Goal: Information Seeking & Learning: Learn about a topic

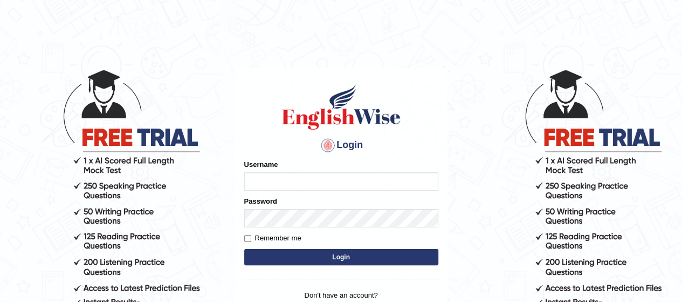
type input "rim_parramatta"
click at [274, 256] on button "Login" at bounding box center [341, 257] width 194 height 16
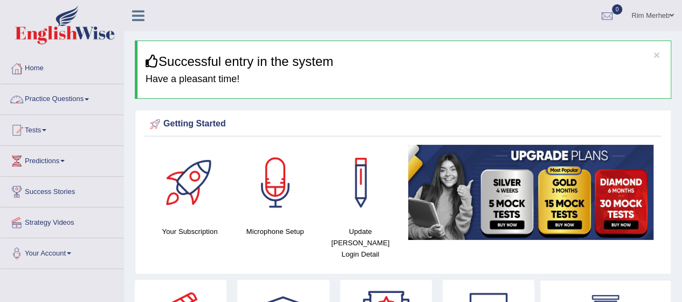
click at [87, 104] on link "Practice Questions" at bounding box center [62, 97] width 123 height 27
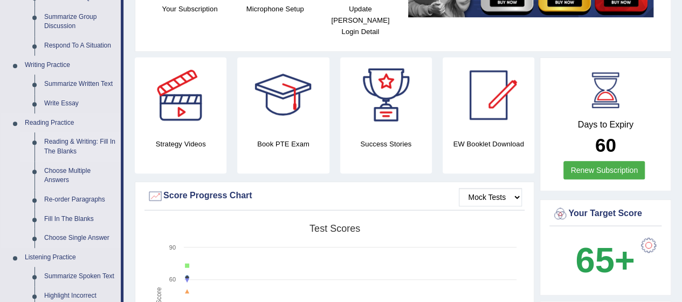
scroll to position [223, 0]
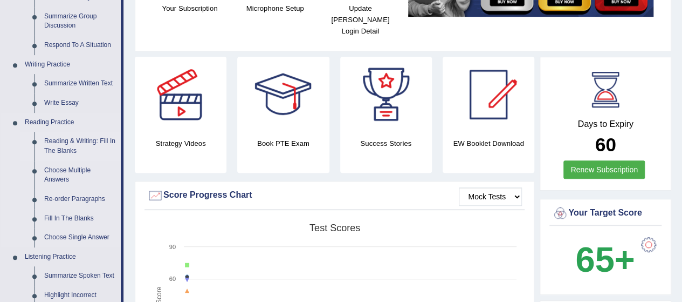
click at [66, 140] on link "Reading & Writing: Fill In The Blanks" at bounding box center [79, 146] width 81 height 29
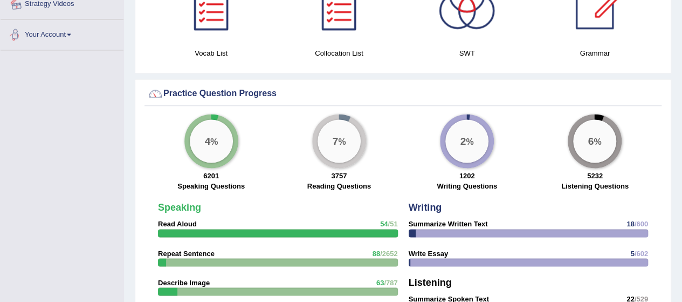
scroll to position [748, 0]
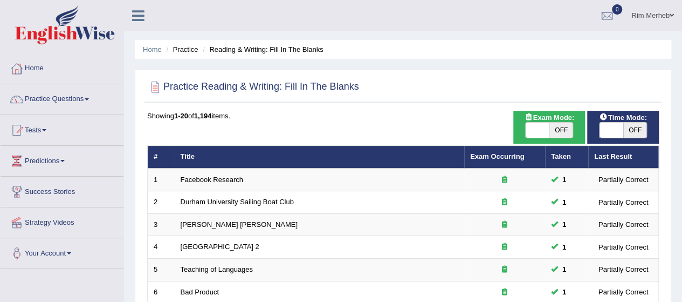
drag, startPoint x: 556, startPoint y: 139, endPoint x: 555, endPoint y: 127, distance: 11.9
click at [555, 127] on div "Exam Mode: ON OFF" at bounding box center [550, 127] width 72 height 33
click at [555, 127] on span "OFF" at bounding box center [562, 129] width 24 height 15
checkbox input "true"
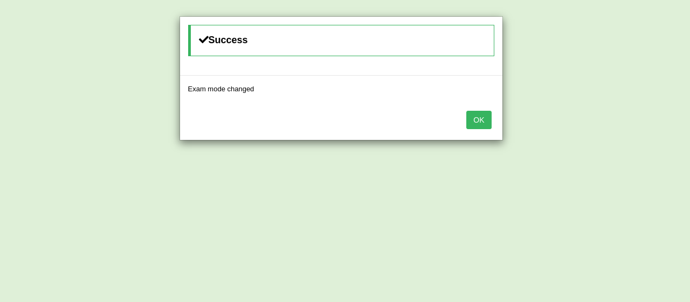
click at [475, 111] on button "OK" at bounding box center [479, 120] width 25 height 18
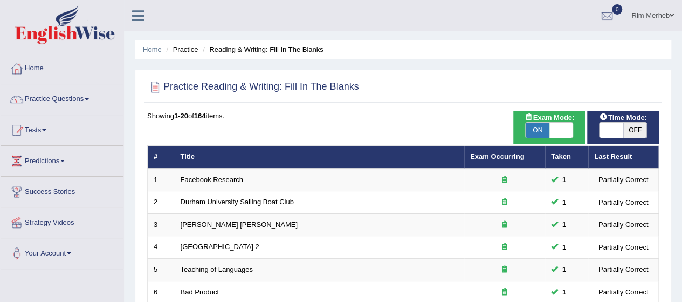
click at [626, 131] on span "OFF" at bounding box center [636, 129] width 24 height 15
checkbox input "true"
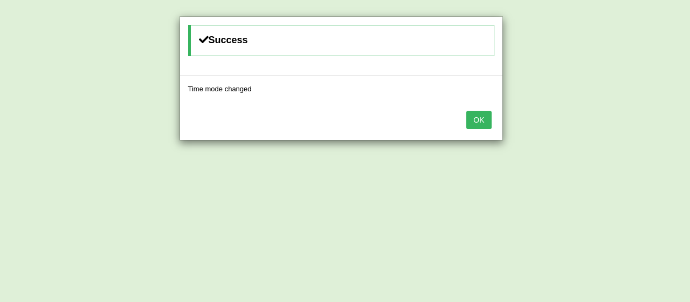
click at [484, 124] on button "OK" at bounding box center [479, 120] width 25 height 18
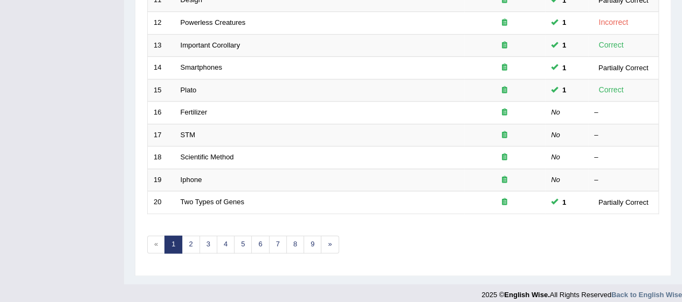
scroll to position [407, 0]
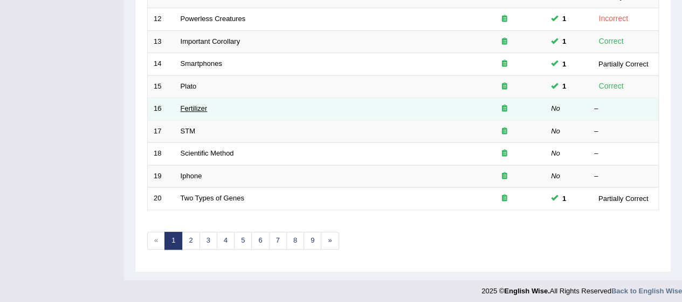
click at [192, 107] on link "Fertilizer" at bounding box center [194, 108] width 27 height 8
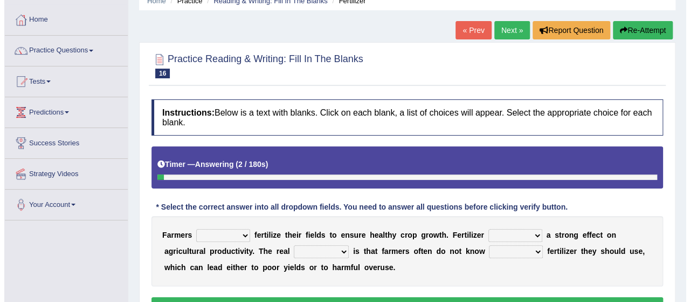
scroll to position [143, 0]
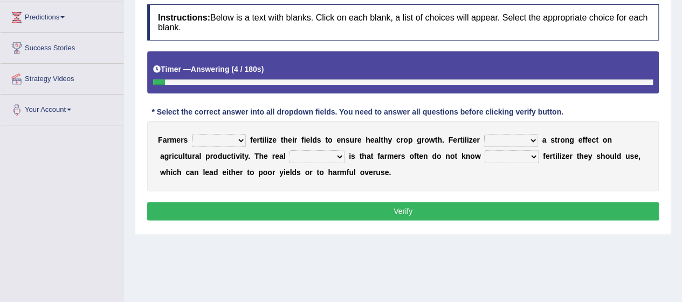
drag, startPoint x: 227, startPoint y: 144, endPoint x: 242, endPoint y: 138, distance: 16.9
click at [242, 138] on select "must should need can" at bounding box center [219, 140] width 54 height 13
select select "must"
click at [192, 134] on select "must should need can" at bounding box center [219, 140] width 54 height 13
click at [502, 141] on select "has had have having" at bounding box center [511, 140] width 54 height 13
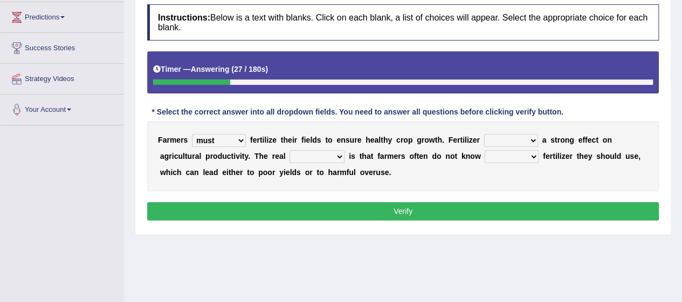
select select "has"
click at [484, 134] on select "has had have having" at bounding box center [511, 140] width 54 height 13
click at [309, 153] on select "problem question conclusion answer" at bounding box center [317, 156] width 55 height 13
select select "problem"
click at [290, 150] on select "problem question conclusion answer" at bounding box center [317, 156] width 55 height 13
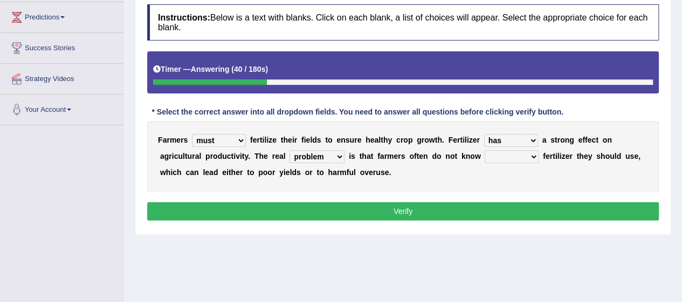
click at [514, 161] on div "F a r m e r s must should need can f e r t i l i z e t h e i r f i e l d s t o …" at bounding box center [403, 156] width 512 height 70
click at [532, 154] on select "how much how many however so much" at bounding box center [512, 156] width 54 height 13
select select "how many"
click at [485, 150] on select "how much how many however so much" at bounding box center [512, 156] width 54 height 13
click at [510, 212] on button "Verify" at bounding box center [403, 211] width 512 height 18
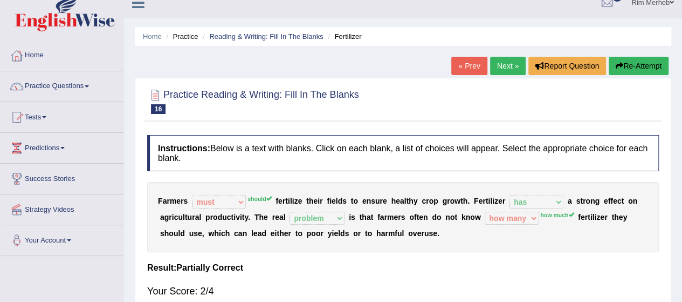
scroll to position [0, 0]
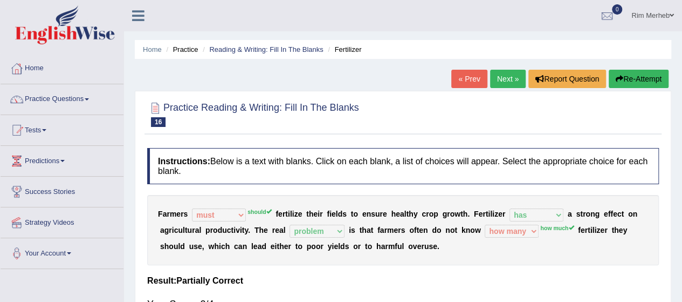
click at [504, 84] on link "Next »" at bounding box center [508, 79] width 36 height 18
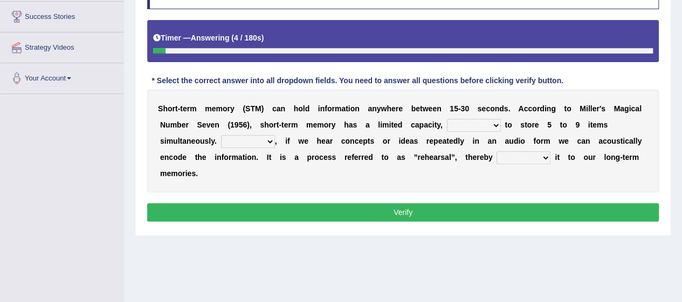
scroll to position [176, 0]
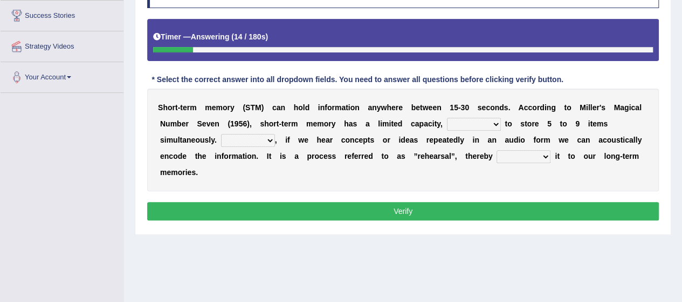
click at [496, 120] on select "being able is able be able unable" at bounding box center [474, 124] width 54 height 13
select select "unable"
click at [447, 118] on select "being able is able be able unable" at bounding box center [474, 124] width 54 height 13
click at [252, 134] on select "However So Moreover Therefore" at bounding box center [248, 140] width 54 height 13
select select "Therefore"
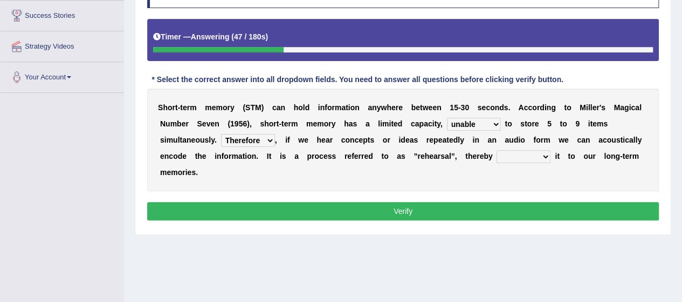
click at [221, 134] on select "However So Moreover Therefore" at bounding box center [248, 140] width 54 height 13
click at [526, 154] on select "commit commits commiting commited" at bounding box center [524, 156] width 54 height 13
select select "commiting"
click at [497, 150] on select "commit commits commiting commited" at bounding box center [524, 156] width 54 height 13
click at [518, 210] on button "Verify" at bounding box center [403, 211] width 512 height 18
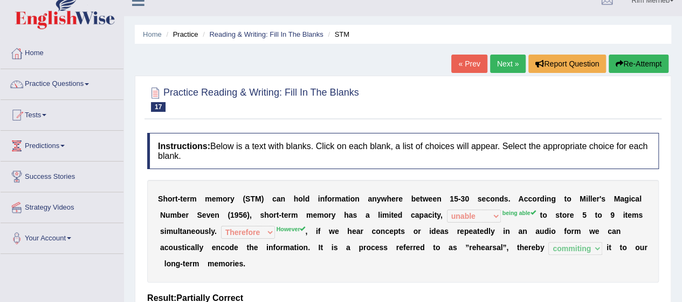
scroll to position [0, 0]
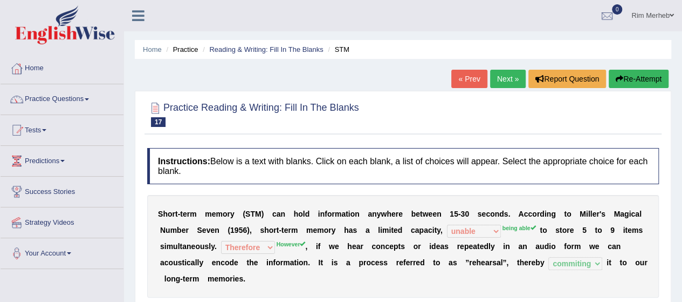
click at [504, 79] on link "Next »" at bounding box center [508, 79] width 36 height 18
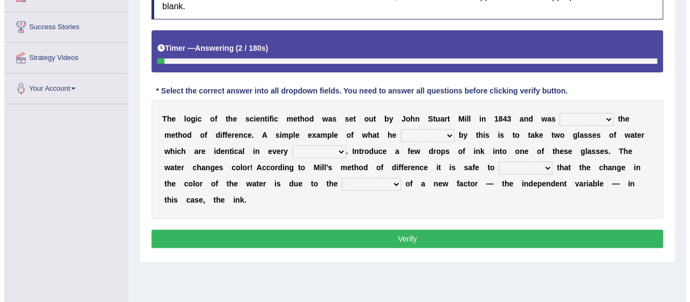
scroll to position [176, 0]
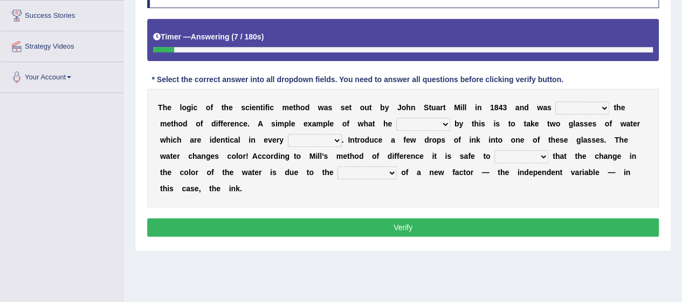
click at [587, 102] on select "pointed claimed demanded named" at bounding box center [583, 107] width 54 height 13
select select "named"
click at [556, 101] on select "pointed claimed demanded named" at bounding box center [583, 107] width 54 height 13
click at [435, 120] on select "capped charged found meant" at bounding box center [423, 124] width 54 height 13
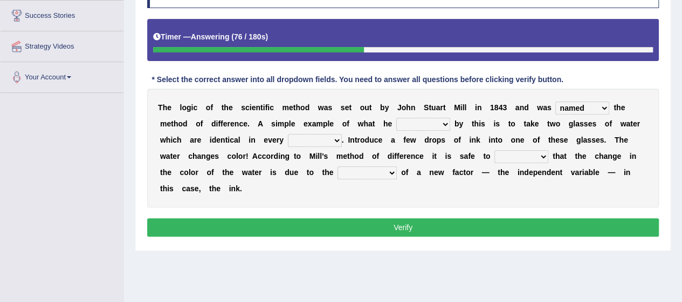
select select "capped"
click at [396, 118] on select "capped charged found meant" at bounding box center [423, 124] width 54 height 13
click at [311, 142] on select "thought identity measure respect" at bounding box center [315, 140] width 54 height 13
select select "measure"
click at [288, 134] on select "thought identity measure respect" at bounding box center [315, 140] width 54 height 13
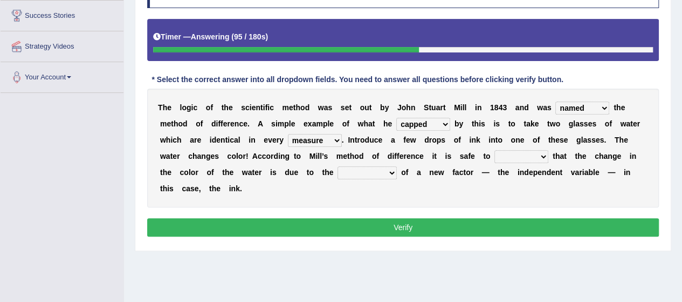
click at [532, 159] on select "assume discuss prefer acclaim" at bounding box center [522, 156] width 54 height 13
click at [495, 150] on select "assume discuss prefer acclaim" at bounding box center [522, 156] width 54 height 13
click at [519, 160] on select "assume discuss prefer acclaim" at bounding box center [522, 156] width 54 height 13
select select "assume"
click at [495, 150] on select "assume discuss prefer acclaim" at bounding box center [522, 156] width 54 height 13
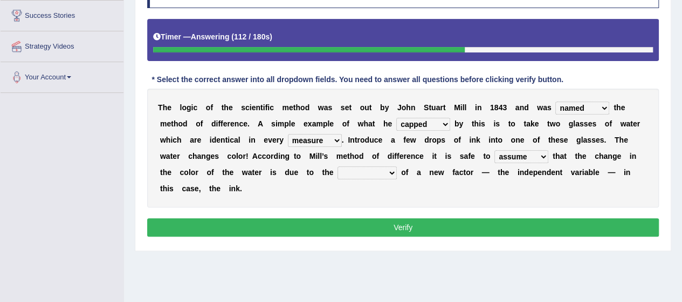
click at [370, 168] on select "introduction magnitude preparation purification" at bounding box center [367, 172] width 59 height 13
select select "purification"
click at [338, 166] on select "introduction magnitude preparation purification" at bounding box center [367, 172] width 59 height 13
click at [375, 218] on button "Verify" at bounding box center [403, 227] width 512 height 18
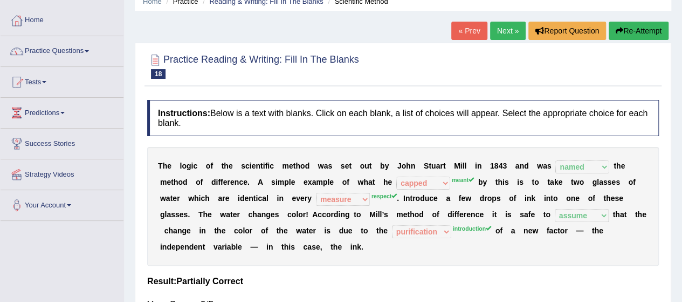
scroll to position [22, 0]
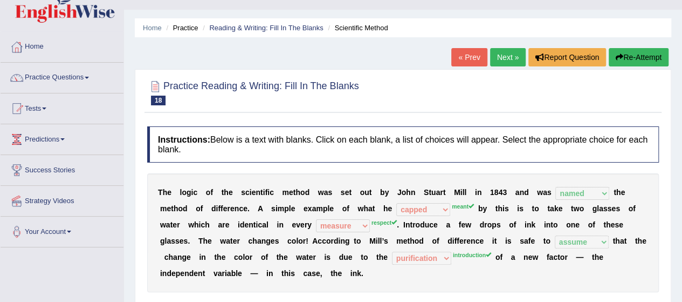
click at [497, 62] on link "Next »" at bounding box center [508, 57] width 36 height 18
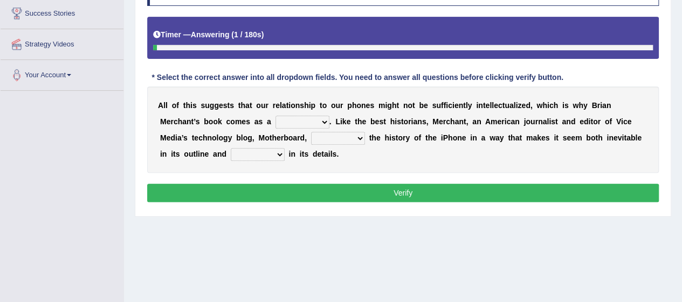
scroll to position [180, 0]
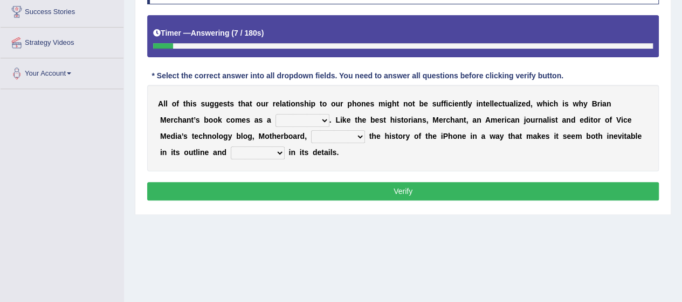
click at [314, 114] on select "privilege relief demotion flash" at bounding box center [303, 120] width 54 height 13
select select "relief"
click at [276, 114] on select "privilege relief demotion flash" at bounding box center [303, 120] width 54 height 13
click at [340, 133] on select "enriches unpacks detours contorts" at bounding box center [338, 136] width 54 height 13
select select "contorts"
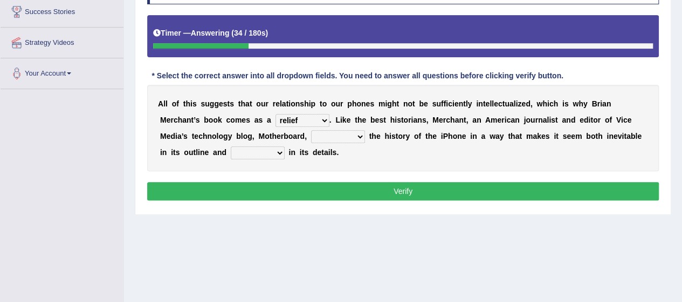
click at [311, 130] on select "enriches unpacks detours contorts" at bounding box center [338, 136] width 54 height 13
click at [278, 154] on select "surprises surprised surprising surprise" at bounding box center [258, 152] width 54 height 13
select select "surprises"
click at [231, 146] on select "surprises surprised surprising surprise" at bounding box center [258, 152] width 54 height 13
click at [302, 190] on button "Verify" at bounding box center [403, 191] width 512 height 18
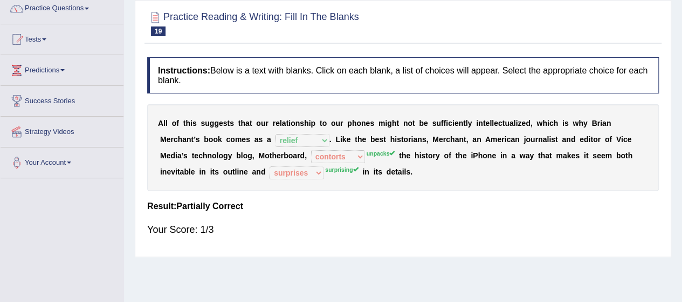
scroll to position [0, 0]
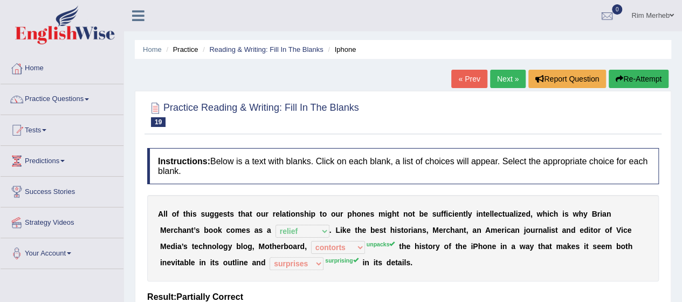
click at [495, 81] on link "Next »" at bounding box center [508, 79] width 36 height 18
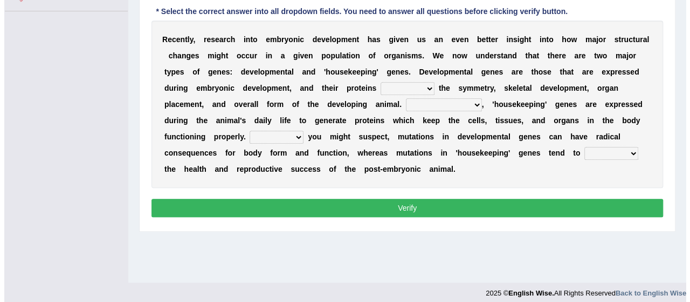
scroll to position [262, 0]
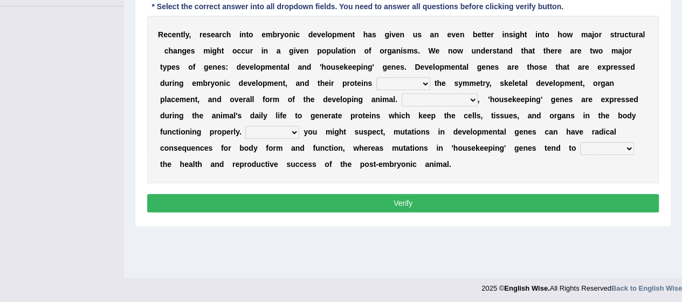
click at [403, 80] on select "push control hold elevate" at bounding box center [404, 83] width 54 height 13
click at [377, 77] on select "push control hold elevate" at bounding box center [404, 83] width 54 height 13
click at [428, 98] on select "Correspondingly Inclusively Conversely In contrast" at bounding box center [440, 99] width 76 height 13
click at [402, 79] on select "push control hold elevate" at bounding box center [404, 83] width 54 height 13
select select "control"
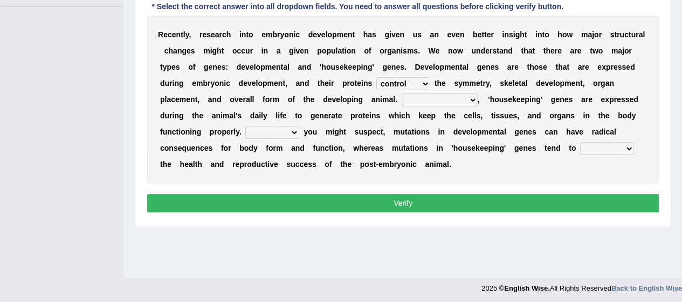
click at [377, 77] on select "push control hold elevate" at bounding box center [404, 83] width 54 height 13
click at [448, 95] on select "Correspondingly Inclusively Conversely In contrast" at bounding box center [440, 99] width 76 height 13
click at [509, 121] on div "R e c e n t l y , r e s e a r c h i n t o e m b r y o n i c d e v e l o p m e n…" at bounding box center [403, 99] width 512 height 167
click at [432, 93] on select "Correspondingly Inclusively Conversely In contrast" at bounding box center [440, 99] width 76 height 13
select select "In contrast"
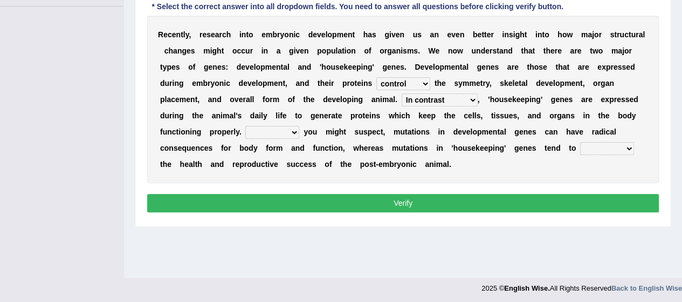
click at [402, 93] on select "Correspondingly Inclusively Conversely In contrast" at bounding box center [440, 99] width 76 height 13
click at [298, 129] on select "For As With Within" at bounding box center [272, 132] width 54 height 13
select select "As"
click at [245, 126] on select "For As With Within" at bounding box center [272, 132] width 54 height 13
click at [628, 151] on select "affect effect interrupt defect" at bounding box center [607, 148] width 54 height 13
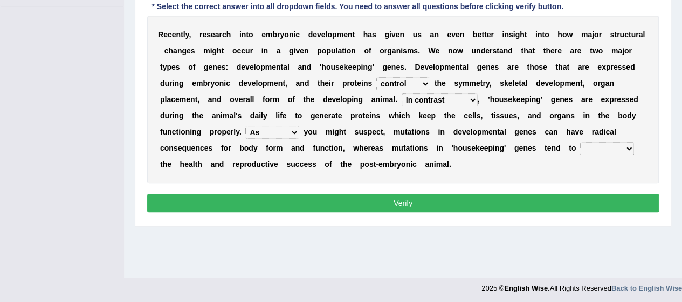
select select "affect"
click at [580, 142] on select "affect effect interrupt defect" at bounding box center [607, 148] width 54 height 13
click at [541, 204] on button "Verify" at bounding box center [403, 203] width 512 height 18
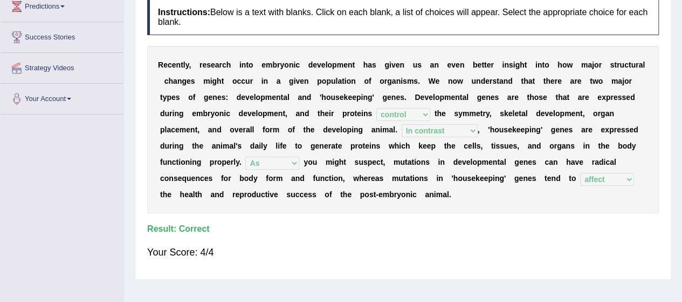
scroll to position [0, 0]
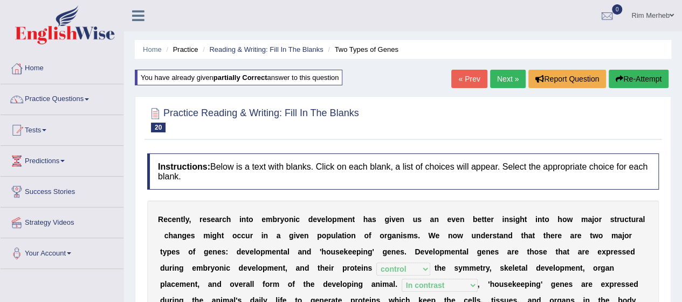
click at [512, 71] on link "Next »" at bounding box center [508, 79] width 36 height 18
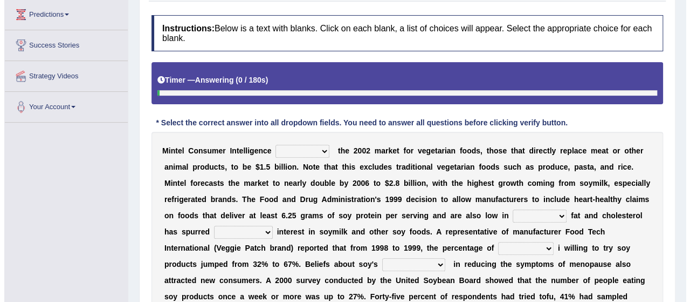
scroll to position [227, 0]
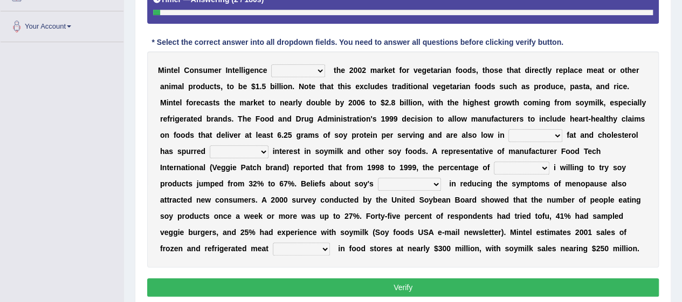
click at [301, 72] on select "deals fulfills creates estimates" at bounding box center [298, 70] width 54 height 13
select select "estimates"
click at [271, 64] on select "deals fulfills creates estimates" at bounding box center [298, 70] width 54 height 13
click at [551, 136] on select "saturated solid acid liquid" at bounding box center [536, 135] width 54 height 13
select select "saturated"
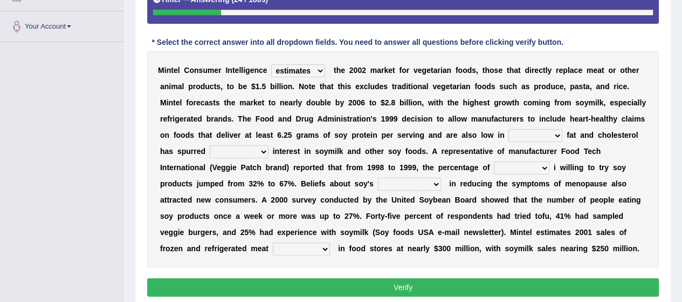
click at [509, 129] on select "saturated solid acid liquid" at bounding box center [536, 135] width 54 height 13
click at [243, 147] on select "good big tremendous extreme" at bounding box center [239, 151] width 59 height 13
select select "big"
click at [210, 145] on select "good big tremendous extreme" at bounding box center [239, 151] width 59 height 13
click at [535, 166] on select "guests consumers customers clients" at bounding box center [522, 167] width 56 height 13
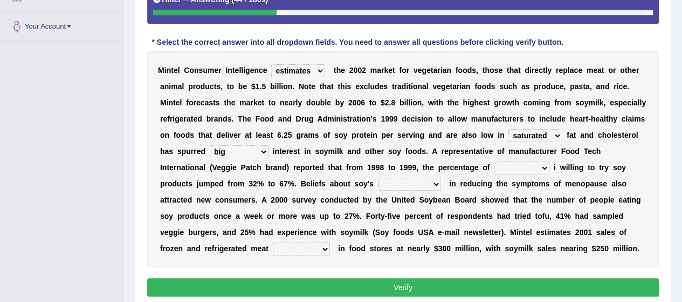
select select "consumers"
click at [494, 161] on select "guests consumers customers clients" at bounding box center [522, 167] width 56 height 13
click at [389, 184] on select "effectiveness timeliness efficiency goodness" at bounding box center [409, 183] width 63 height 13
select select "effectiveness"
click at [378, 177] on select "effectiveness timeliness efficiency goodness" at bounding box center [409, 183] width 63 height 13
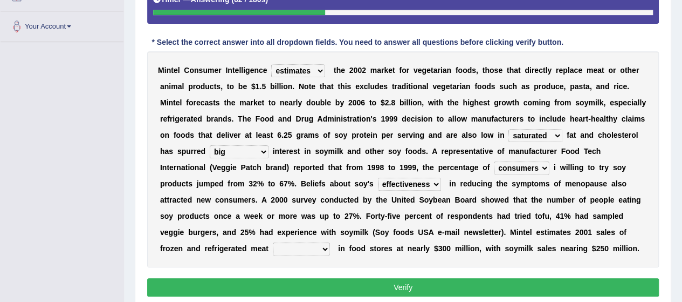
click at [307, 252] on select "foods choices staffs alternatives" at bounding box center [301, 248] width 57 height 13
click at [297, 249] on select "foods choices staffs alternatives" at bounding box center [301, 248] width 57 height 13
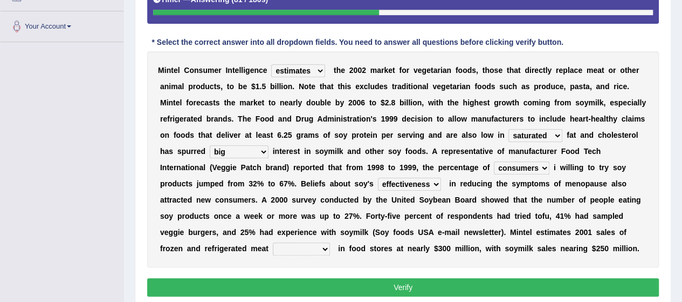
select select "foods"
click at [273, 242] on select "foods choices staffs alternatives" at bounding box center [301, 248] width 57 height 13
click at [306, 285] on button "Verify" at bounding box center [403, 287] width 512 height 18
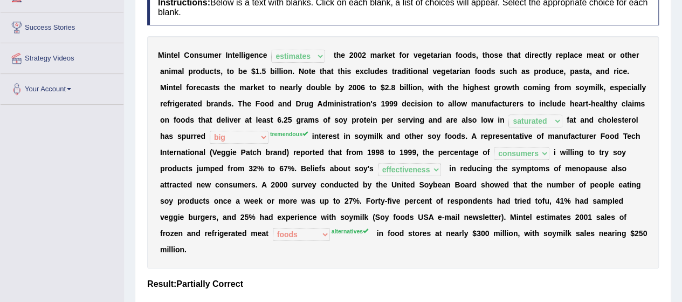
scroll to position [186, 0]
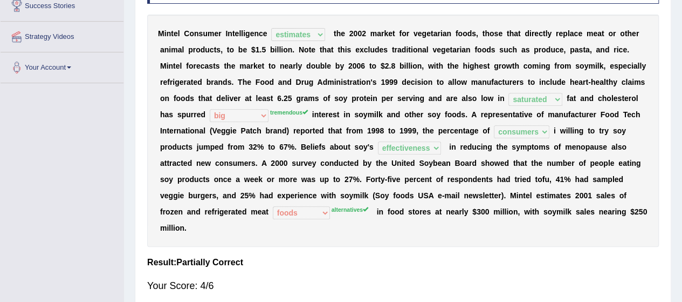
drag, startPoint x: 298, startPoint y: 167, endPoint x: 295, endPoint y: 141, distance: 26.1
click at [295, 141] on div "M i n t e l C o n s u m e r I n t e l l i g e n c e deals fulfills creates esti…" at bounding box center [403, 131] width 512 height 232
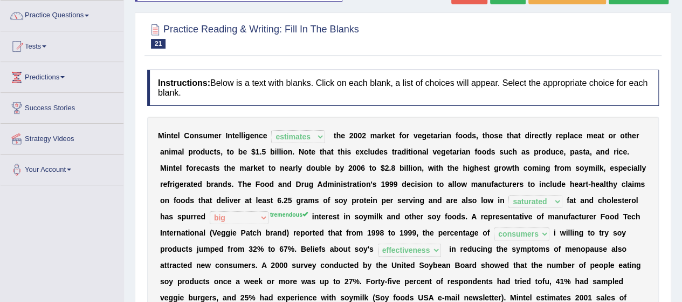
scroll to position [0, 0]
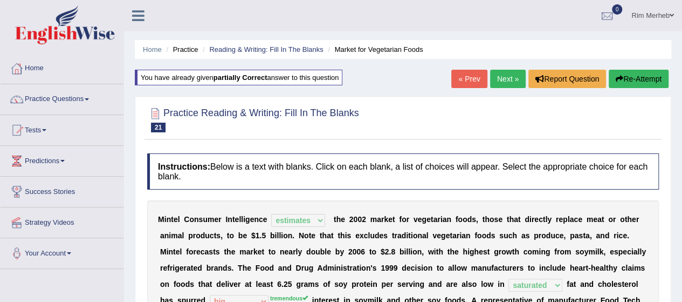
click at [500, 73] on link "Next »" at bounding box center [508, 79] width 36 height 18
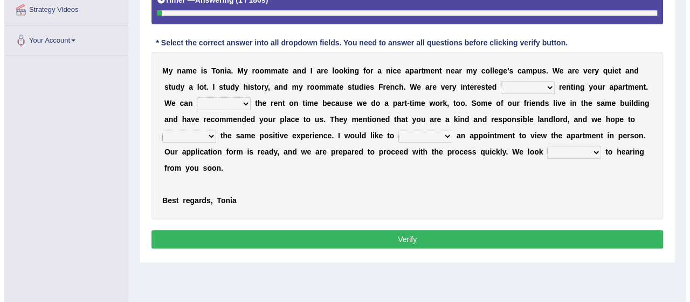
scroll to position [216, 0]
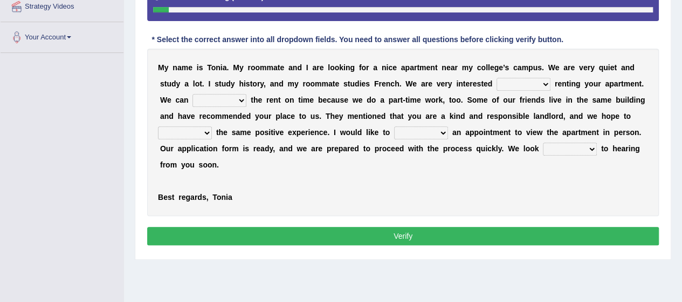
click at [518, 84] on select "for about at in" at bounding box center [524, 84] width 54 height 13
select select "for"
click at [497, 78] on select "for about at in" at bounding box center [524, 84] width 54 height 13
click at [200, 101] on select "afford get pay bring" at bounding box center [220, 100] width 54 height 13
select select "pay"
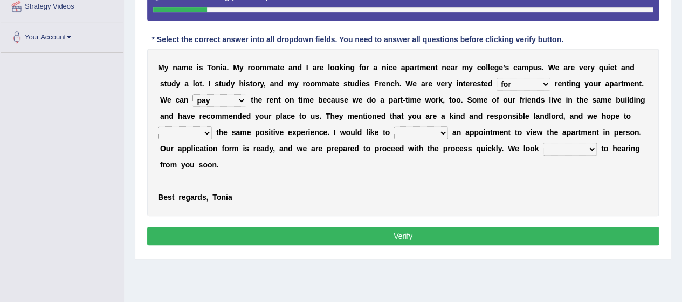
click at [193, 94] on select "afford get pay bring" at bounding box center [220, 100] width 54 height 13
click at [197, 127] on select "form meet have decide" at bounding box center [185, 132] width 54 height 13
select select "have"
click at [158, 126] on select "form meet have decide" at bounding box center [185, 132] width 54 height 13
click at [435, 129] on select "own recall revise make" at bounding box center [421, 132] width 54 height 13
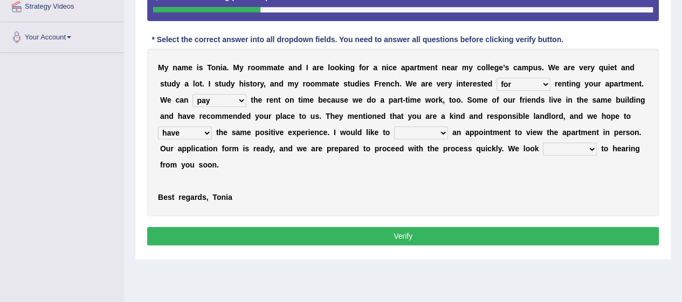
select select "make"
click at [394, 126] on select "own recall revise make" at bounding box center [421, 132] width 54 height 13
click at [589, 147] on select "around out in forward" at bounding box center [570, 148] width 54 height 13
select select "forward"
click at [543, 142] on select "around out in forward" at bounding box center [570, 148] width 54 height 13
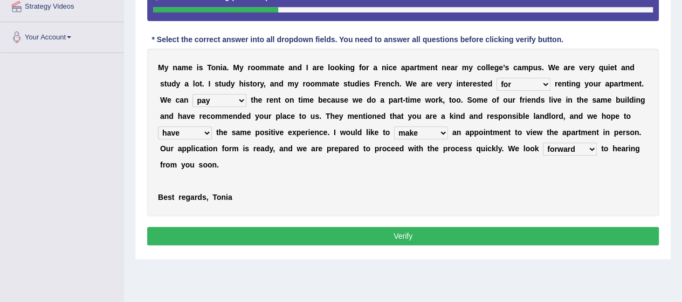
click at [540, 228] on button "Verify" at bounding box center [403, 236] width 512 height 18
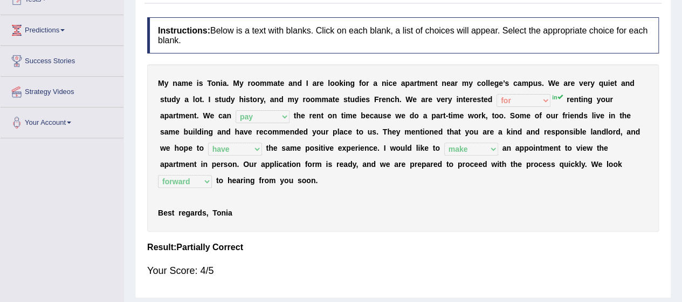
scroll to position [0, 0]
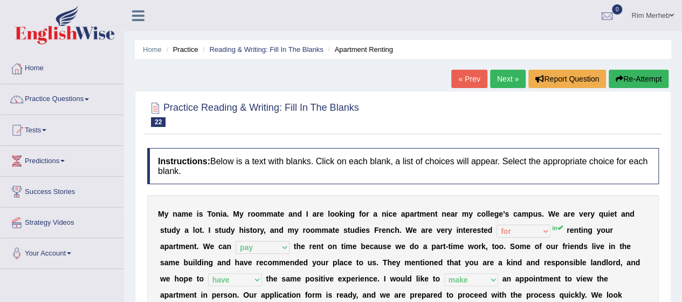
click at [515, 77] on link "Next »" at bounding box center [508, 79] width 36 height 18
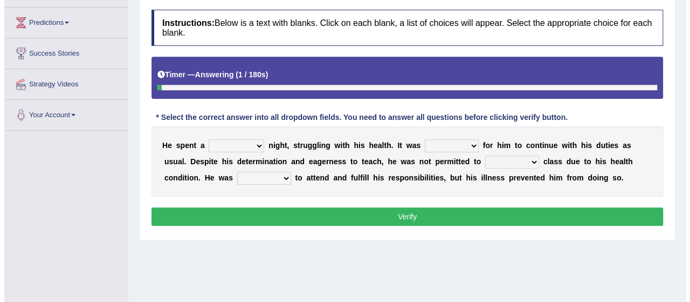
scroll to position [140, 0]
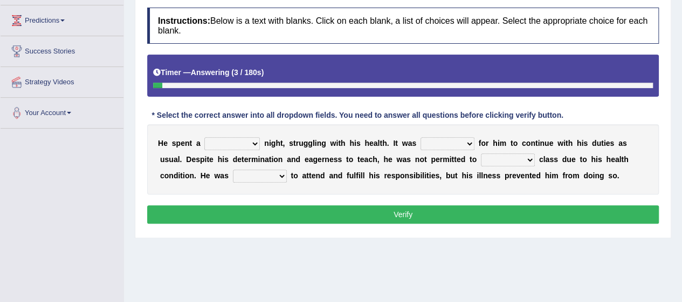
click at [255, 148] on select "cheerful restful meaningful painful" at bounding box center [232, 143] width 56 height 13
select select "painful"
click at [204, 137] on select "cheerful restful meaningful painful" at bounding box center [232, 143] width 56 height 13
click at [443, 143] on select "enjoyable simple difficult natural" at bounding box center [448, 143] width 54 height 13
select select "difficult"
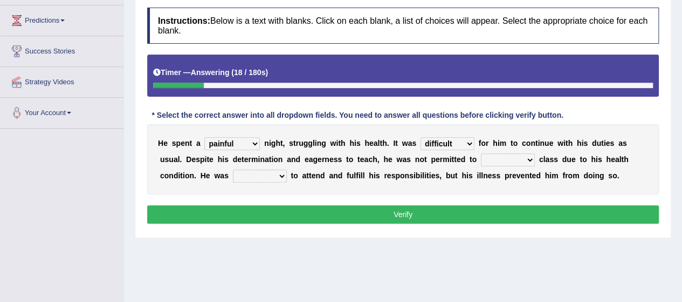
click at [421, 137] on select "enjoyable simple difficult natural" at bounding box center [448, 143] width 54 height 13
click at [489, 163] on select "teach leave cancel attend" at bounding box center [508, 159] width 54 height 13
select select "teach"
click at [481, 153] on select "teach leave cancel attend" at bounding box center [508, 159] width 54 height 13
click at [268, 179] on select "anxious forced lazy happy" at bounding box center [260, 175] width 54 height 13
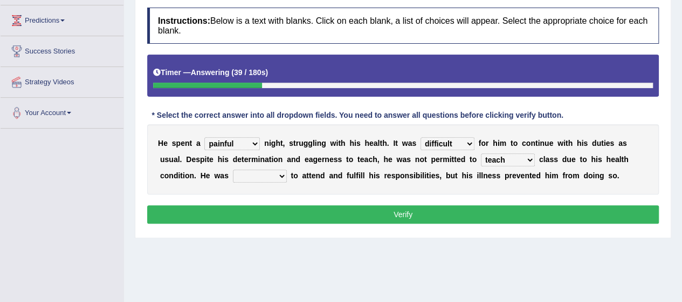
select select "forced"
click at [233, 169] on select "anxious forced lazy happy" at bounding box center [260, 175] width 54 height 13
click at [305, 209] on button "Verify" at bounding box center [403, 214] width 512 height 18
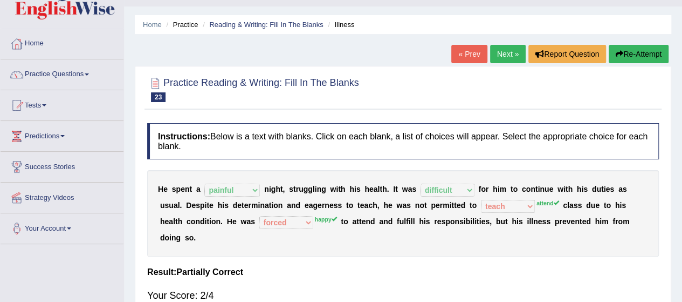
scroll to position [0, 0]
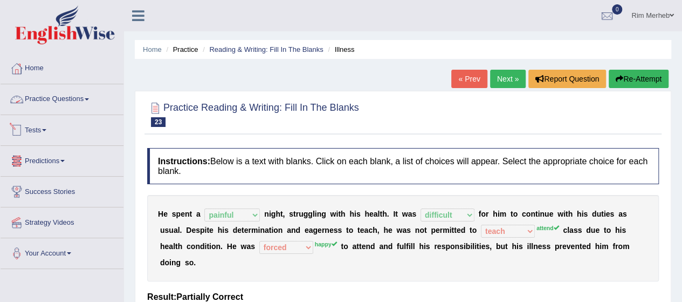
click at [45, 95] on link "Practice Questions" at bounding box center [62, 97] width 123 height 27
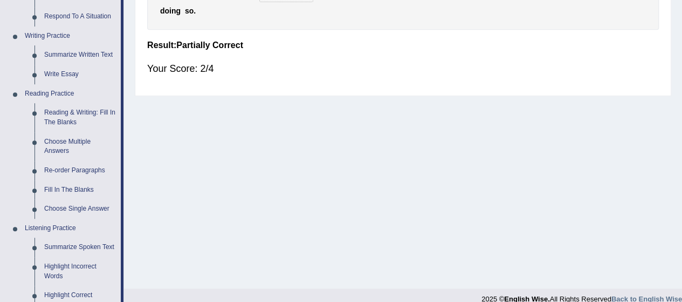
scroll to position [247, 0]
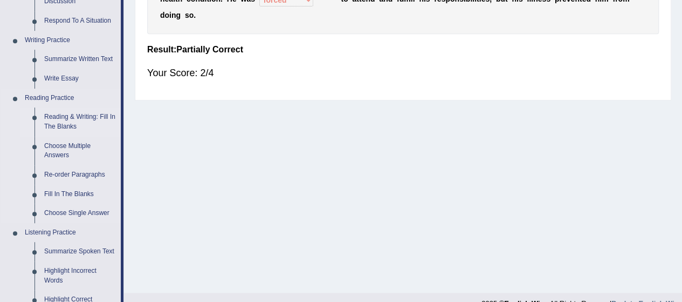
click at [60, 127] on link "Reading & Writing: Fill In The Blanks" at bounding box center [79, 121] width 81 height 29
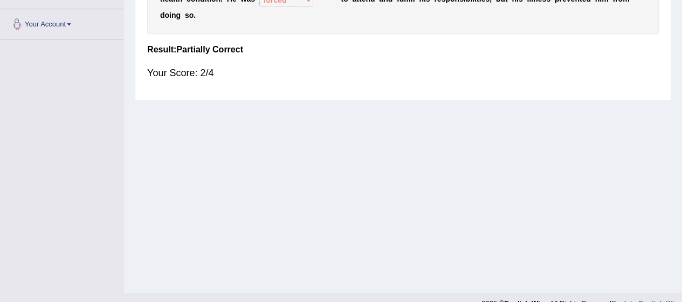
scroll to position [264, 0]
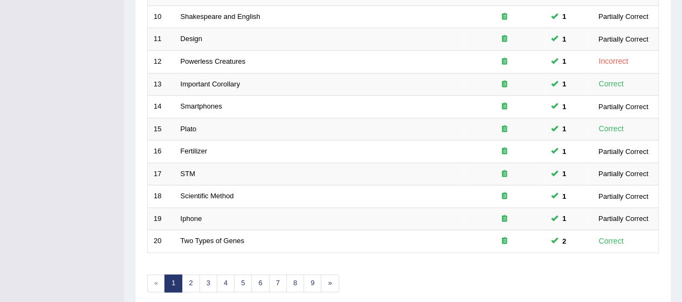
scroll to position [407, 0]
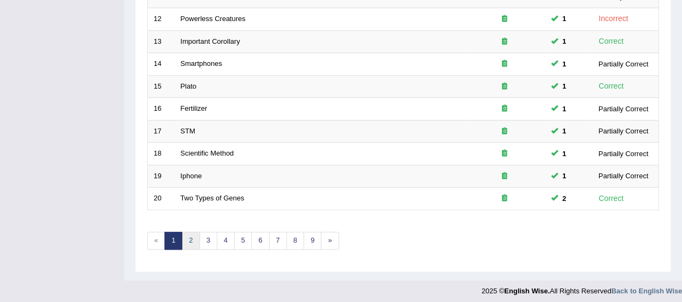
click at [197, 238] on link "2" at bounding box center [191, 240] width 18 height 18
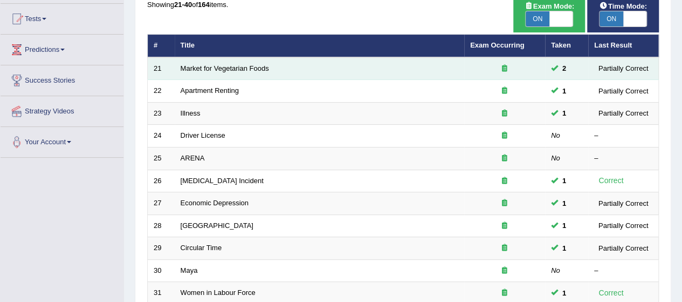
scroll to position [115, 0]
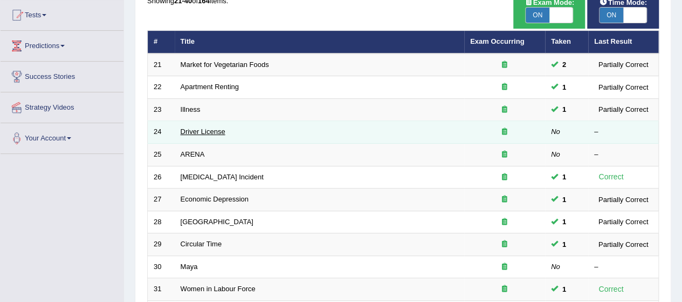
click at [209, 129] on link "Driver License" at bounding box center [203, 131] width 45 height 8
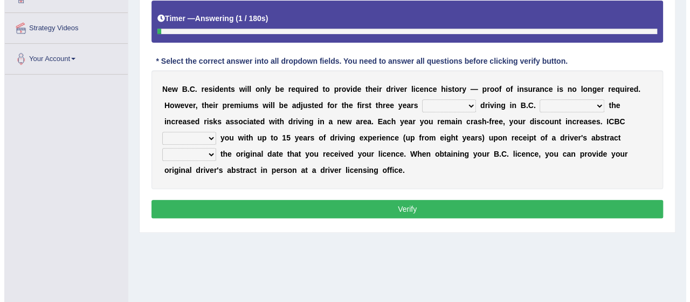
scroll to position [175, 0]
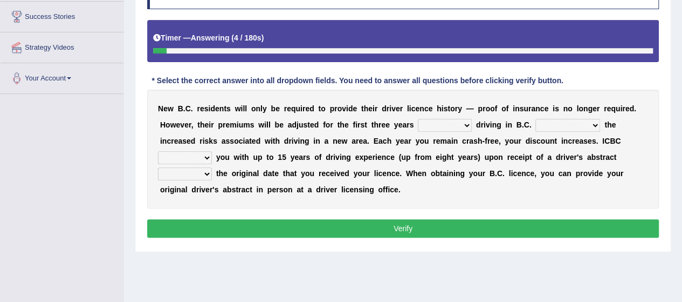
click at [439, 125] on select "within among against of" at bounding box center [445, 125] width 54 height 13
select select "within"
click at [418, 119] on select "within among against of" at bounding box center [445, 125] width 54 height 13
click at [561, 122] on select "depending on as for due to thanks to" at bounding box center [568, 125] width 65 height 13
select select "due to"
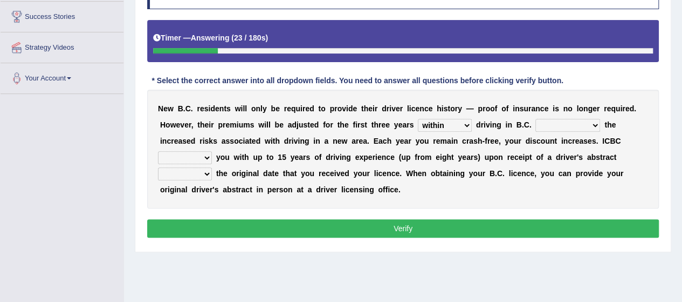
click at [536, 119] on select "depending on as for due to thanks to" at bounding box center [568, 125] width 65 height 13
click at [191, 154] on select "credited crediting credit will credit" at bounding box center [185, 157] width 54 height 13
select select "will credit"
click at [158, 151] on select "credited crediting credit will credit" at bounding box center [185, 157] width 54 height 13
click at [182, 172] on select "showing show shows shown" at bounding box center [185, 173] width 54 height 13
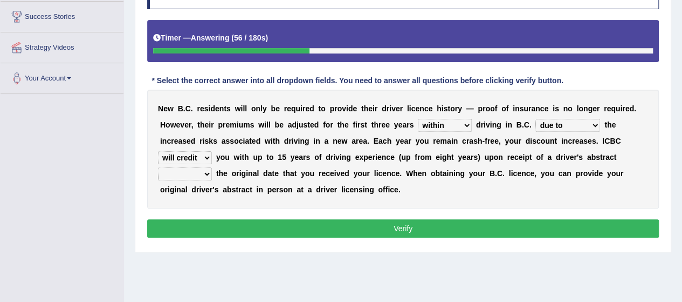
select select "showing"
click at [158, 167] on select "showing show shows shown" at bounding box center [185, 173] width 54 height 13
click at [207, 217] on div "Instructions: Below is a text with blanks. Click on each blank, a list of choic…" at bounding box center [403, 107] width 517 height 278
click at [208, 224] on button "Verify" at bounding box center [403, 228] width 512 height 18
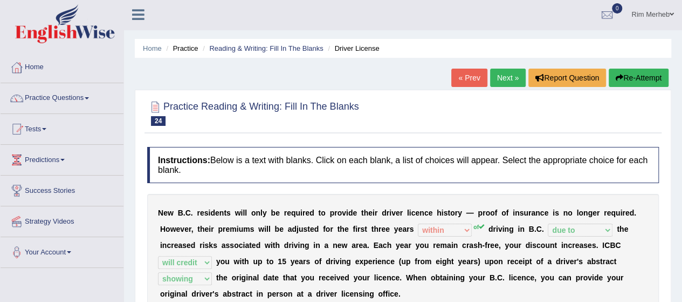
scroll to position [0, 0]
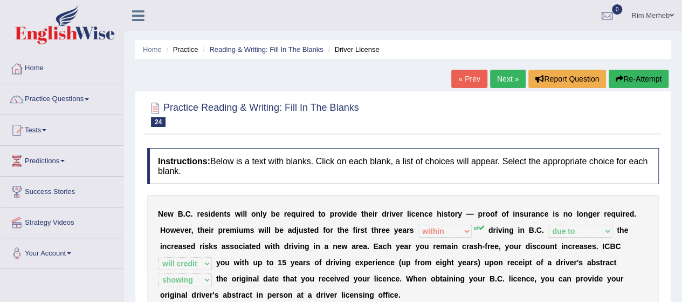
click at [503, 74] on link "Next »" at bounding box center [508, 79] width 36 height 18
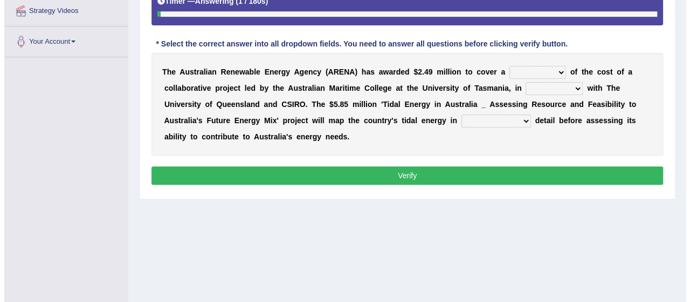
scroll to position [205, 0]
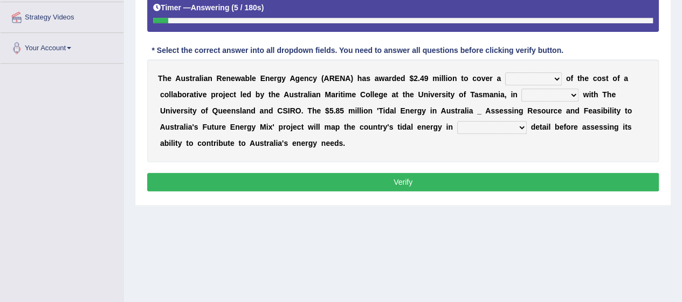
click at [543, 77] on select "wholesome total portion worth" at bounding box center [533, 78] width 57 height 13
select select "portion"
click at [505, 72] on select "wholesome total portion worth" at bounding box center [533, 78] width 57 height 13
click at [567, 88] on select "disguise contrast partnership revenge" at bounding box center [550, 94] width 57 height 13
select select "contrast"
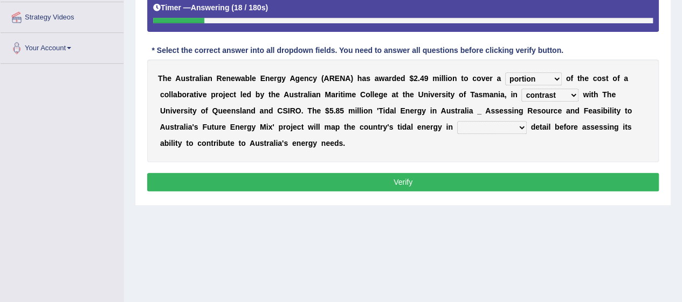
click at [522, 88] on select "disguise contrast partnership revenge" at bounding box center [550, 94] width 57 height 13
click at [500, 130] on select "unexpected unforgiven universal unprecedented" at bounding box center [492, 127] width 70 height 13
select select "unprecedented"
click at [457, 121] on select "unexpected unforgiven universal unprecedented" at bounding box center [492, 127] width 70 height 13
click at [534, 180] on button "Verify" at bounding box center [403, 182] width 512 height 18
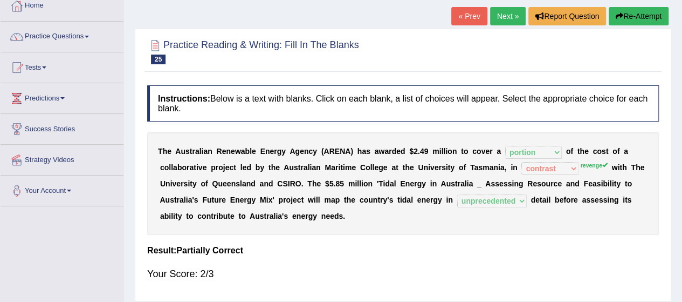
scroll to position [61, 0]
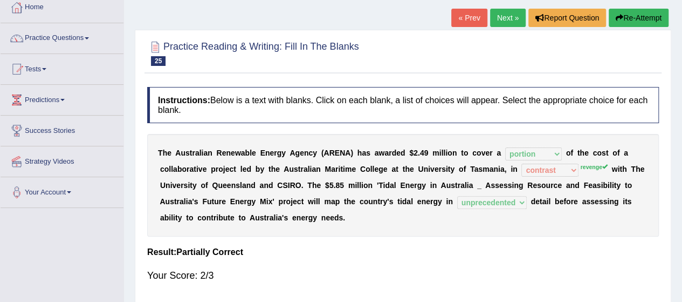
click at [504, 20] on link "Next »" at bounding box center [508, 18] width 36 height 18
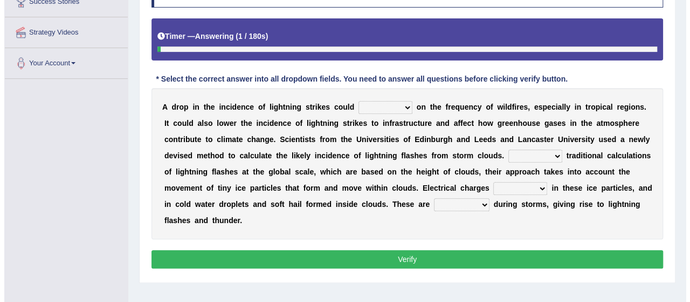
scroll to position [190, 0]
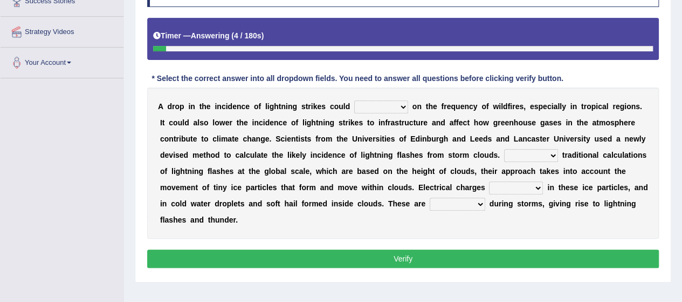
click at [395, 104] on select "dwell focus impact depend" at bounding box center [381, 106] width 54 height 13
click at [354, 100] on select "dwell focus impact depend" at bounding box center [381, 106] width 54 height 13
click at [393, 105] on select "dwell focus impact depend" at bounding box center [381, 106] width 54 height 13
select select "impact"
click at [354, 100] on select "dwell focus impact depend" at bounding box center [381, 106] width 54 height 13
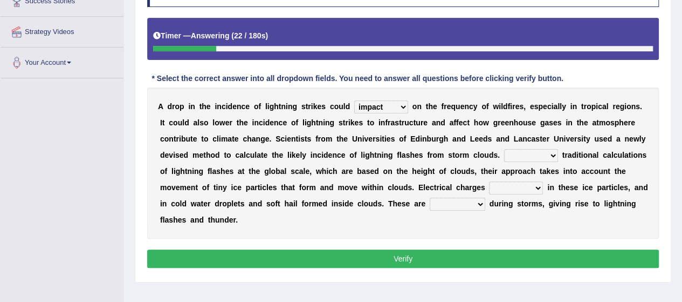
click at [531, 160] on select "Unlike Unless Except Besides" at bounding box center [531, 155] width 54 height 13
click at [504, 149] on select "Unlike Unless Except Besides" at bounding box center [531, 155] width 54 height 13
click at [544, 150] on select "Unlike Unless Except Besides" at bounding box center [531, 155] width 54 height 13
select select "Unlike"
click at [504, 149] on select "Unlike Unless Except Besides" at bounding box center [531, 155] width 54 height 13
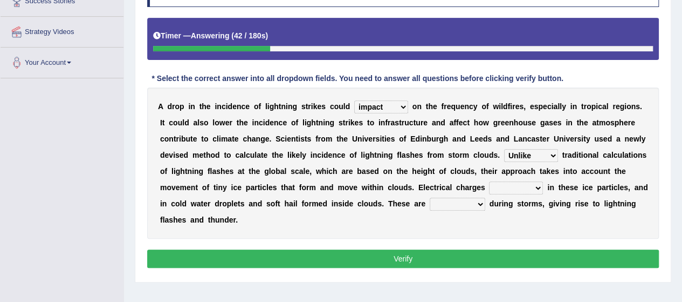
drag, startPoint x: 526, startPoint y: 179, endPoint x: 514, endPoint y: 186, distance: 14.3
click at [514, 186] on div "A d r o p i n t h e i n c i d e n c e o f l i g h t n i n g s t r i k e s c o u…" at bounding box center [403, 162] width 512 height 151
click at [514, 186] on select "run off build up mess up zoom in" at bounding box center [516, 187] width 54 height 13
select select "build up"
click at [489, 181] on select "run off build up mess up zoom in" at bounding box center [516, 187] width 54 height 13
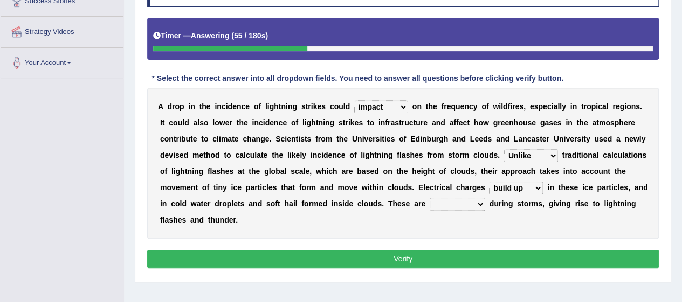
click at [479, 202] on select "collected diverted rounded discharged" at bounding box center [458, 203] width 56 height 13
select select "diverted"
click at [430, 197] on select "collected diverted rounded discharged" at bounding box center [458, 203] width 56 height 13
drag, startPoint x: 442, startPoint y: 273, endPoint x: 446, endPoint y: 258, distance: 14.9
click at [446, 258] on div "Instructions: Below is a text with blanks. Click on each blank, a list of choic…" at bounding box center [403, 120] width 517 height 311
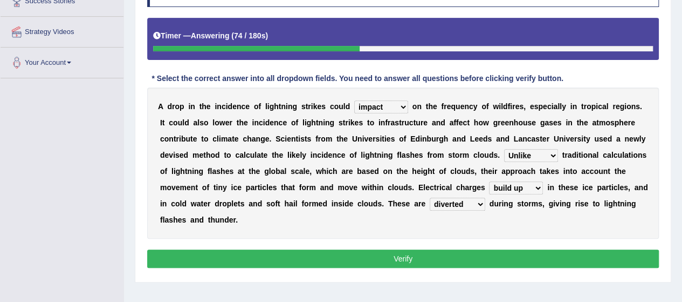
click at [446, 258] on button "Verify" at bounding box center [403, 258] width 512 height 18
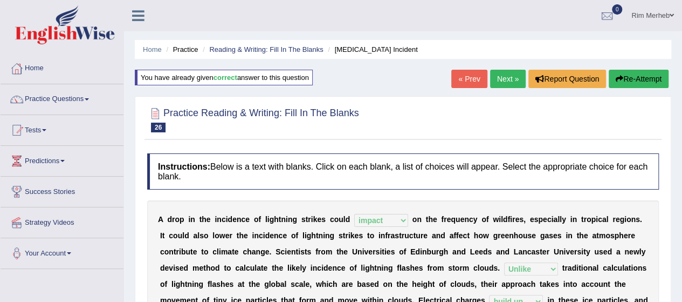
scroll to position [0, 0]
click at [504, 85] on link "Next »" at bounding box center [508, 79] width 36 height 18
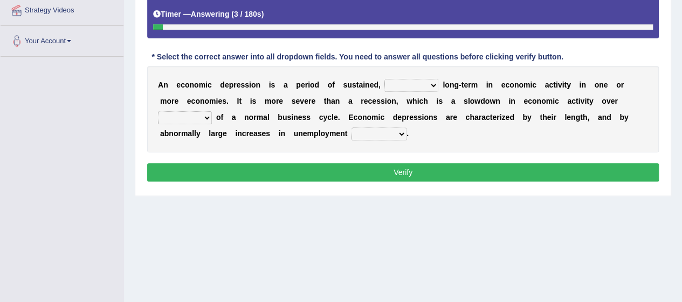
click at [404, 85] on select "variation promotion downturn reduction" at bounding box center [412, 85] width 54 height 13
click at [342, 139] on div "A n e c o n o m i c d e p r e s s i o n i s a p e r i o d o f s u s t a i n e d…" at bounding box center [403, 109] width 512 height 86
click at [158, 121] on select "an era the course a tally the year" at bounding box center [185, 117] width 54 height 13
select select "an era"
click at [158, 111] on select "an era the course a tally the year" at bounding box center [185, 117] width 54 height 13
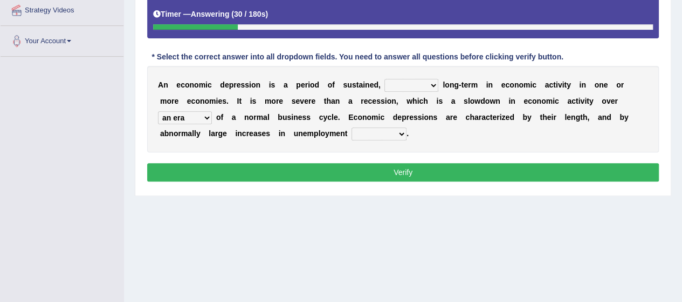
click at [361, 127] on select "calculation bias ratio rate" at bounding box center [379, 133] width 55 height 13
select select "rate"
click at [352, 127] on select "calculation bias ratio rate" at bounding box center [379, 133] width 55 height 13
click at [406, 79] on select "variation promotion downturn reduction" at bounding box center [412, 85] width 54 height 13
select select "reduction"
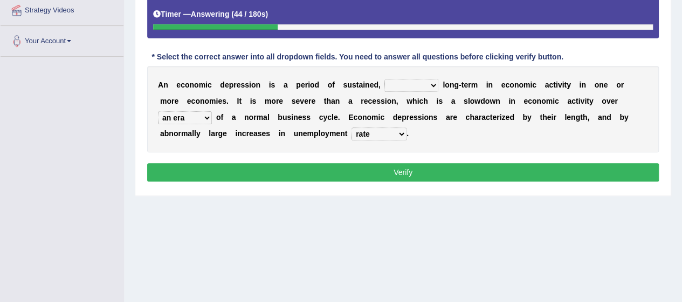
click at [385, 79] on select "variation promotion downturn reduction" at bounding box center [412, 85] width 54 height 13
click at [375, 174] on button "Verify" at bounding box center [403, 172] width 512 height 18
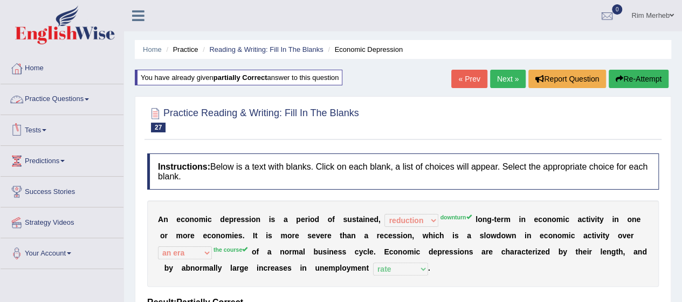
click at [54, 108] on link "Practice Questions" at bounding box center [62, 97] width 123 height 27
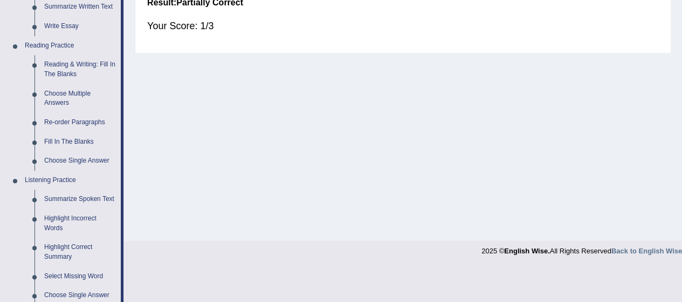
scroll to position [298, 0]
click at [59, 100] on link "Choose Multiple Answers" at bounding box center [79, 99] width 81 height 29
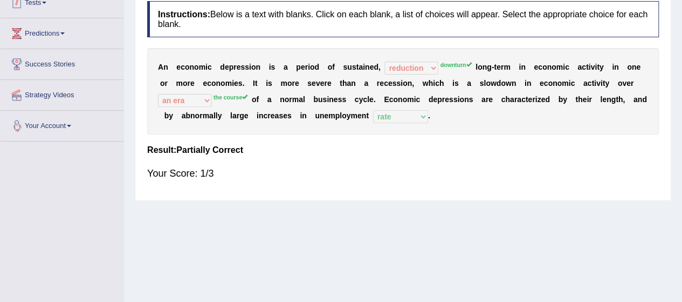
scroll to position [208, 0]
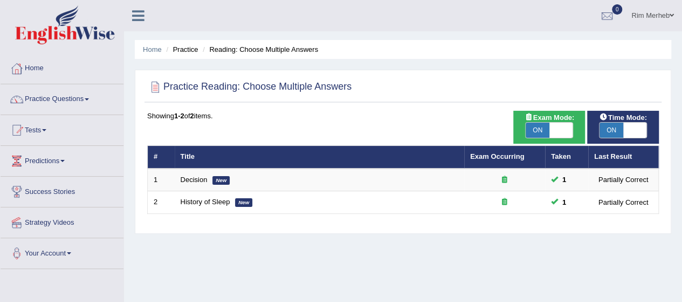
click at [546, 122] on span "ON" at bounding box center [538, 129] width 24 height 15
checkbox input "false"
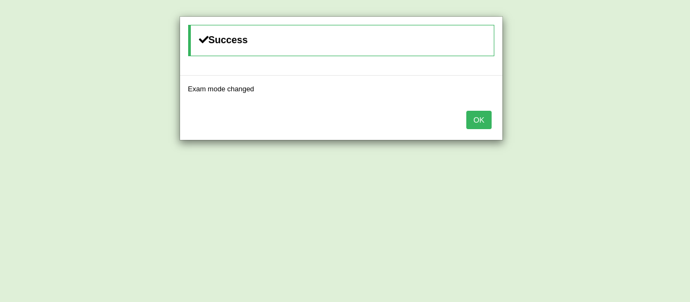
click at [486, 126] on button "OK" at bounding box center [479, 120] width 25 height 18
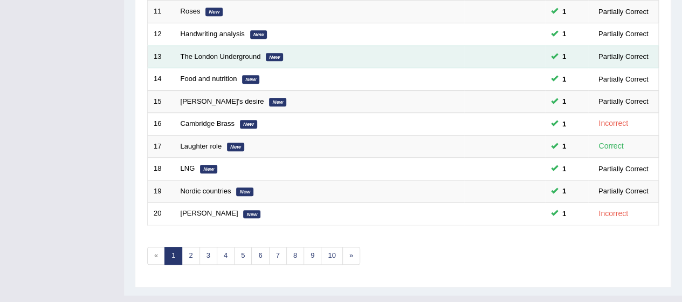
scroll to position [407, 0]
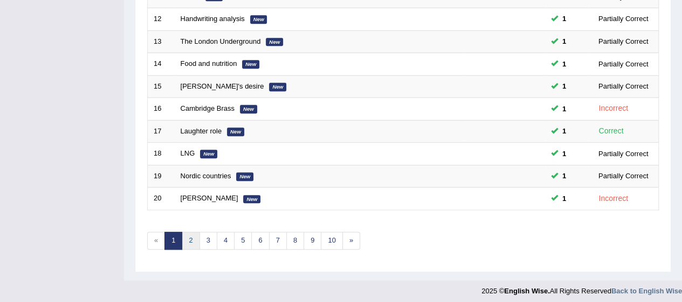
click at [185, 240] on link "2" at bounding box center [191, 240] width 18 height 18
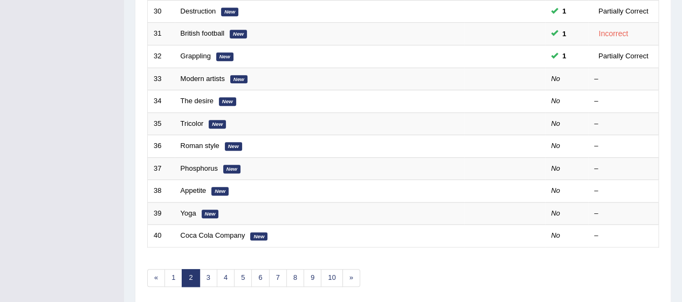
scroll to position [370, 0]
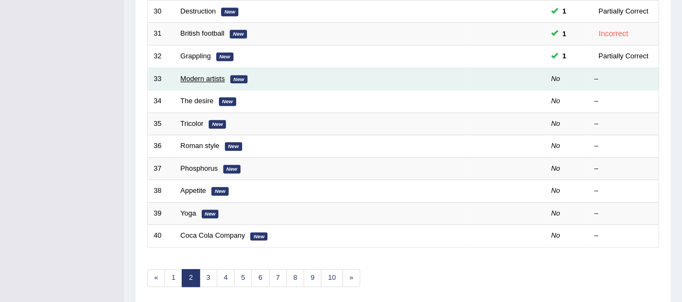
click at [213, 77] on link "Modern artists" at bounding box center [203, 78] width 44 height 8
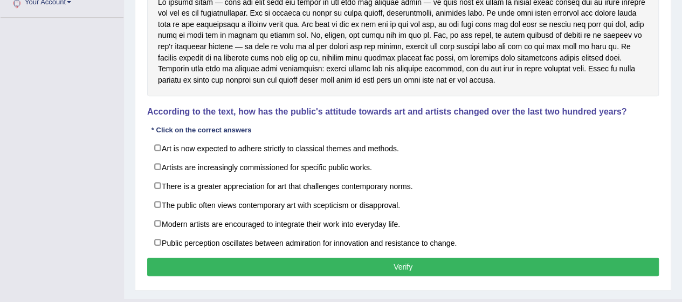
scroll to position [251, 0]
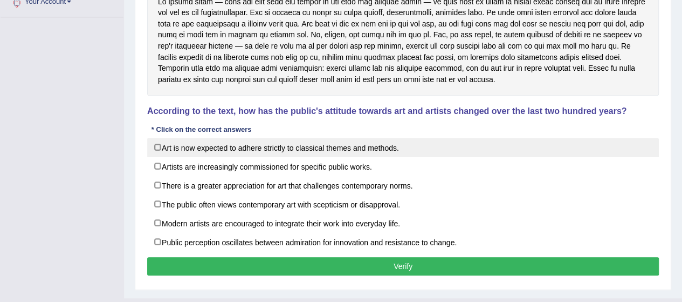
click at [289, 154] on label "Art is now expected to adhere strictly to classical themes and methods." at bounding box center [403, 147] width 512 height 19
checkbox input "true"
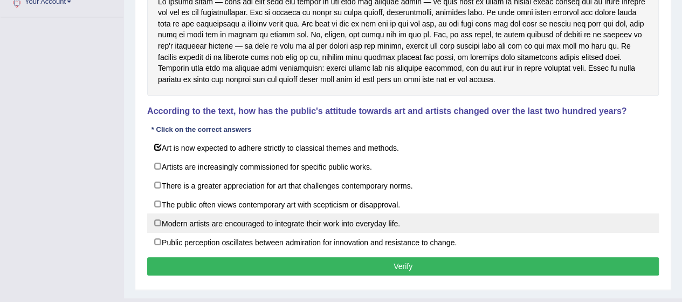
click at [273, 213] on label "Modern artists are encouraged to integrate their work into everyday life." at bounding box center [403, 222] width 512 height 19
checkbox input "true"
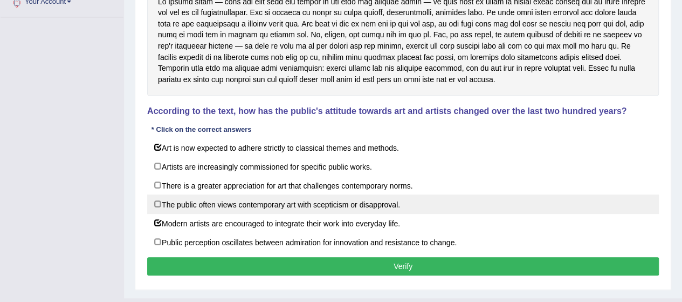
click at [271, 197] on label "The public often views contemporary art with scepticism or disapproval." at bounding box center [403, 203] width 512 height 19
checkbox input "true"
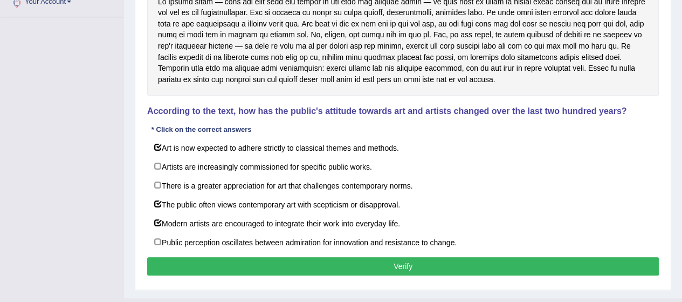
click at [263, 265] on button "Verify" at bounding box center [403, 266] width 512 height 18
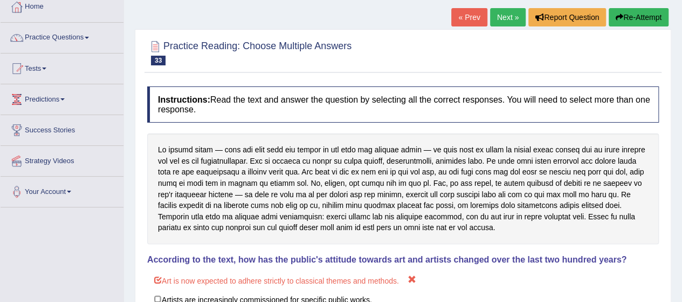
scroll to position [0, 0]
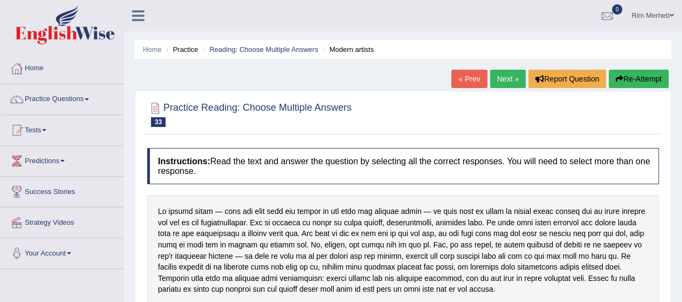
click at [501, 74] on link "Next »" at bounding box center [508, 79] width 36 height 18
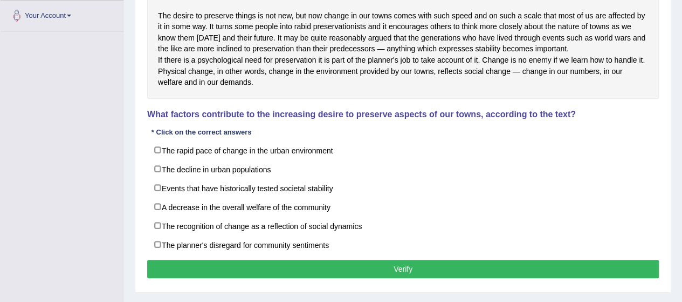
scroll to position [270, 0]
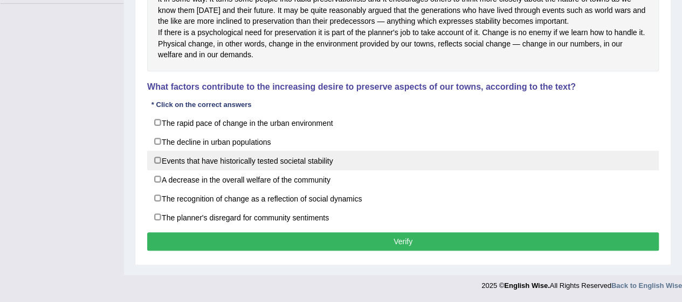
click at [244, 165] on label "Events that have historically tested societal stability" at bounding box center [403, 160] width 512 height 19
checkbox input "true"
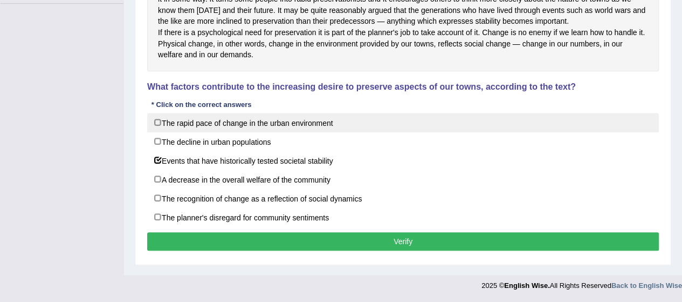
click at [254, 130] on label "The rapid pace of change in the urban environment" at bounding box center [403, 122] width 512 height 19
checkbox input "true"
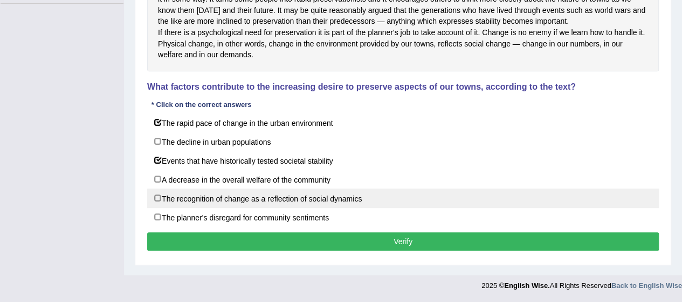
click at [227, 203] on label "The recognition of change as a reflection of social dynamics" at bounding box center [403, 197] width 512 height 19
checkbox input "true"
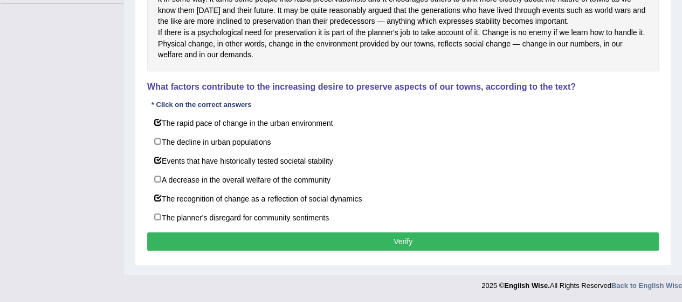
click at [235, 237] on button "Verify" at bounding box center [403, 241] width 512 height 18
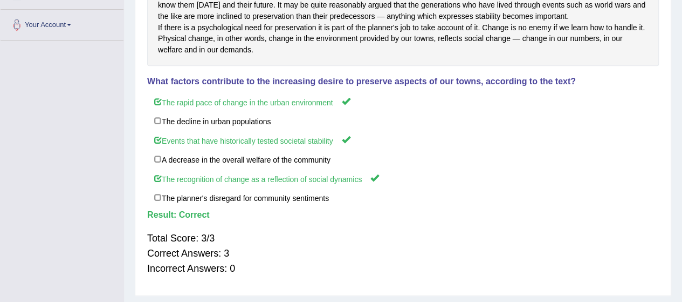
scroll to position [0, 0]
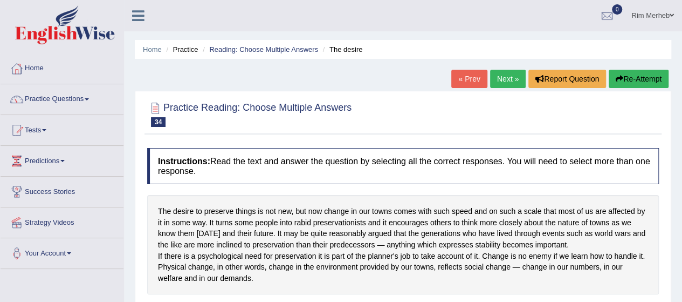
click at [500, 77] on link "Next »" at bounding box center [508, 79] width 36 height 18
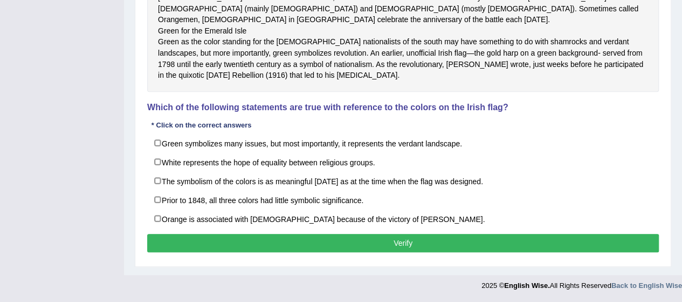
scroll to position [418, 0]
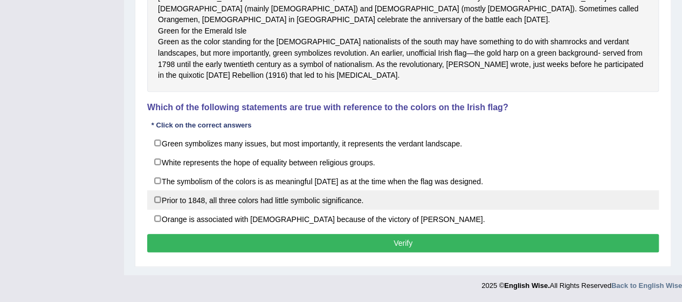
click at [238, 194] on label "Prior to 1848, all three colors had little symbolic significance." at bounding box center [403, 199] width 512 height 19
checkbox input "true"
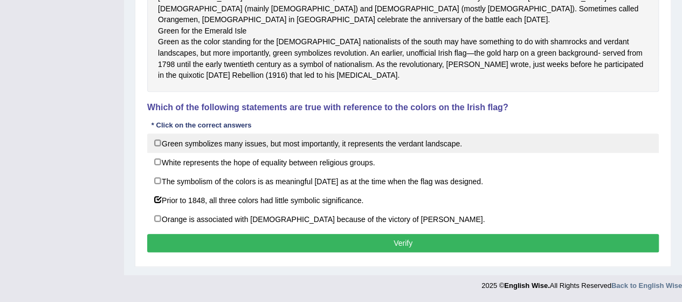
click at [251, 148] on label "Green symbolizes many issues, but most importantly, it represents the verdant l…" at bounding box center [403, 142] width 512 height 19
checkbox input "true"
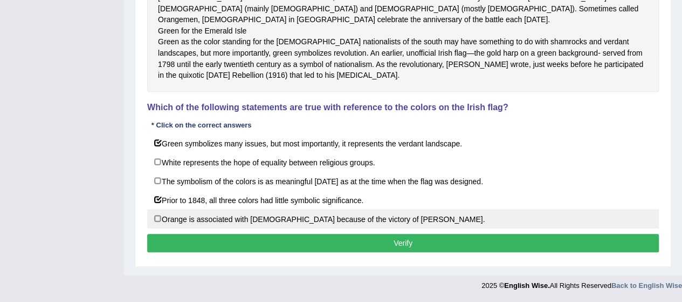
click at [218, 226] on label "Orange is associated with [DEMOGRAPHIC_DATA] because of the victory of [PERSON_…" at bounding box center [403, 218] width 512 height 19
checkbox input "true"
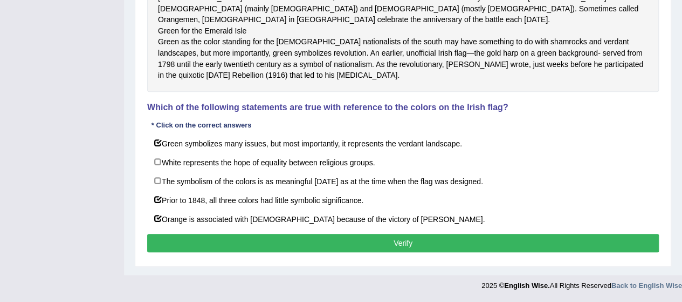
click at [218, 247] on button "Verify" at bounding box center [403, 243] width 512 height 18
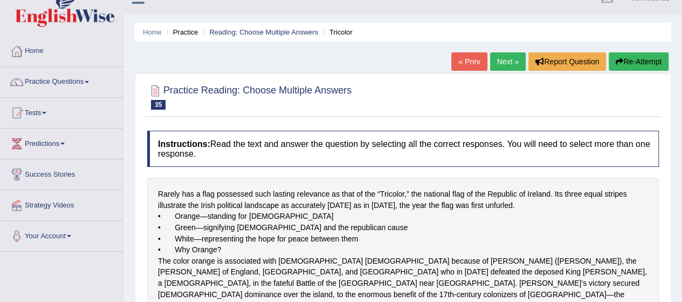
scroll to position [0, 0]
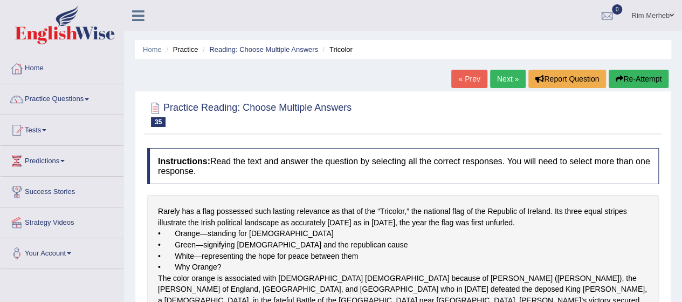
click at [503, 78] on link "Next »" at bounding box center [508, 79] width 36 height 18
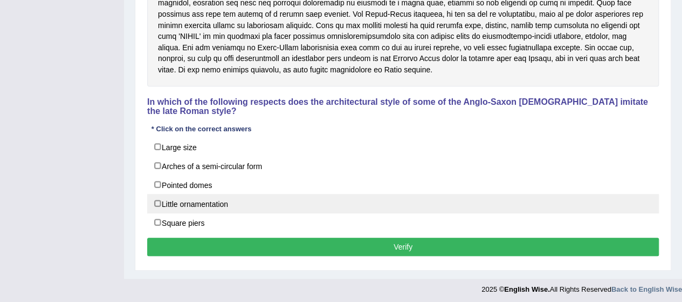
click at [286, 200] on label "Little ornamentation" at bounding box center [403, 203] width 512 height 19
checkbox input "true"
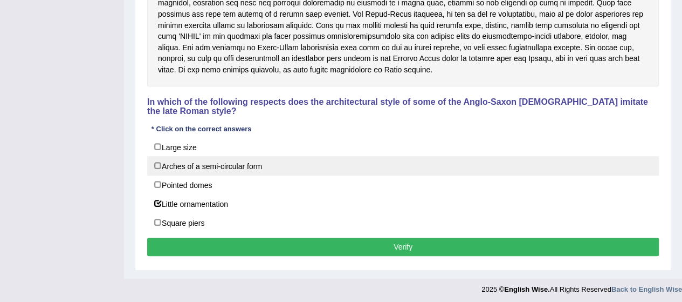
click at [282, 156] on label "Arches of a semi-circular form" at bounding box center [403, 165] width 512 height 19
checkbox input "true"
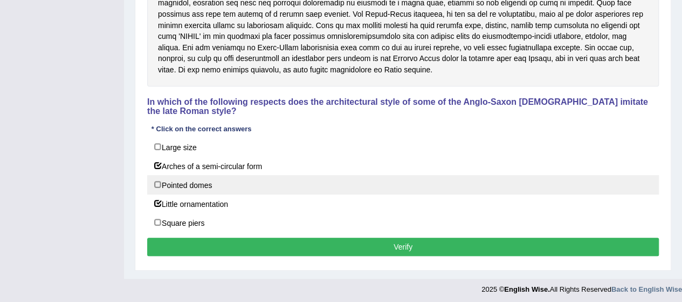
click at [273, 182] on label "Pointed domes" at bounding box center [403, 184] width 512 height 19
checkbox input "true"
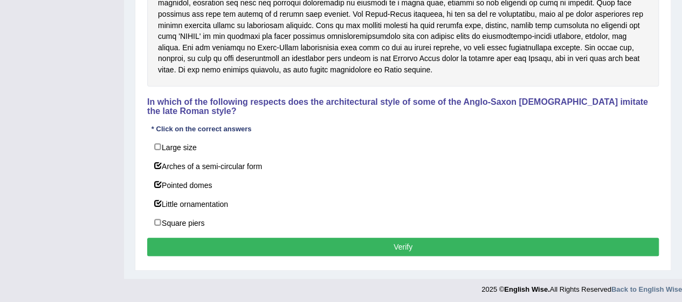
click at [259, 239] on button "Verify" at bounding box center [403, 246] width 512 height 18
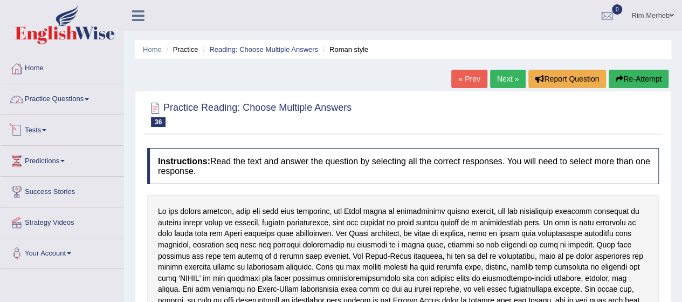
click at [69, 104] on link "Practice Questions" at bounding box center [62, 97] width 123 height 27
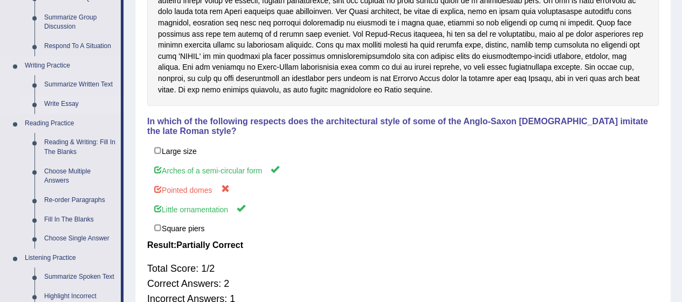
scroll to position [227, 0]
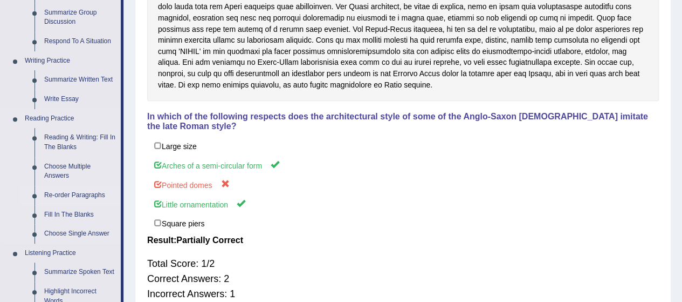
click at [77, 190] on link "Re-order Paragraphs" at bounding box center [79, 195] width 81 height 19
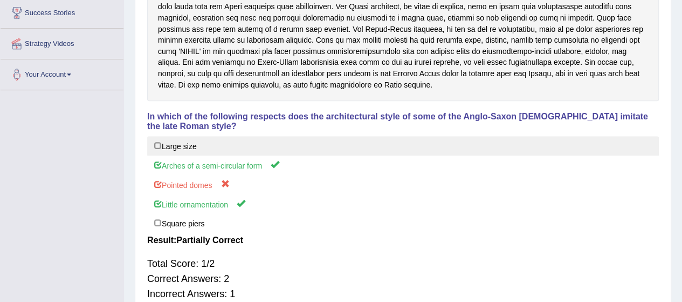
scroll to position [281, 0]
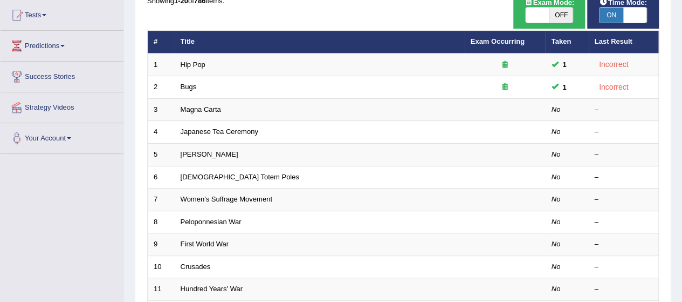
click at [557, 9] on span "OFF" at bounding box center [562, 15] width 24 height 15
checkbox input "true"
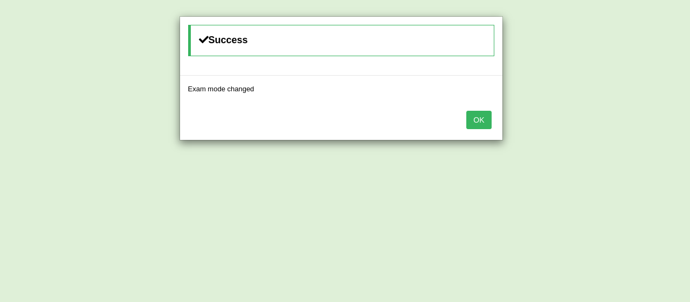
click at [484, 116] on button "OK" at bounding box center [479, 120] width 25 height 18
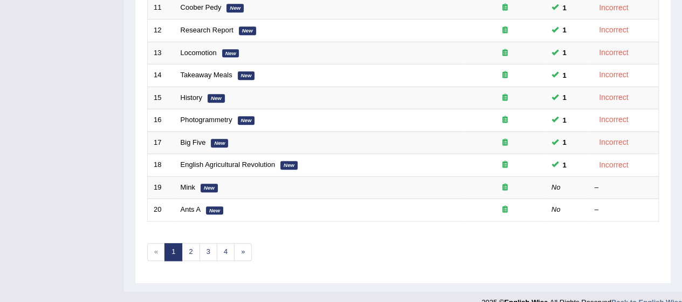
scroll to position [407, 0]
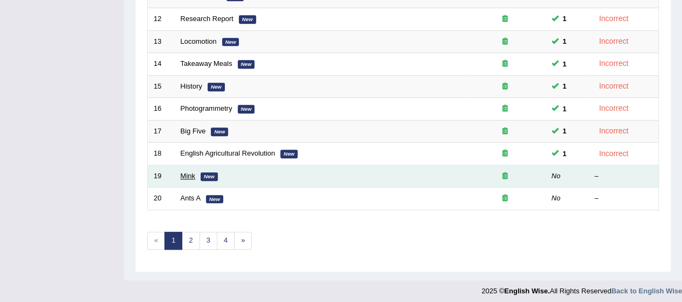
click at [182, 172] on link "Mink" at bounding box center [188, 176] width 15 height 8
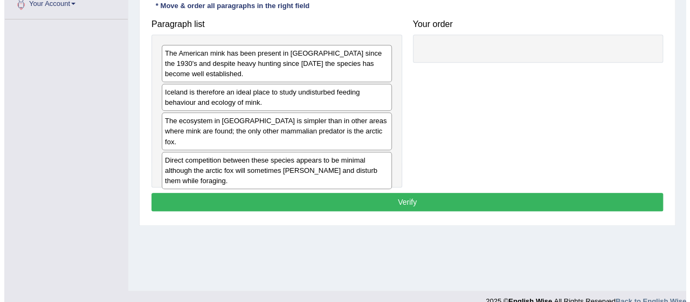
scroll to position [251, 0]
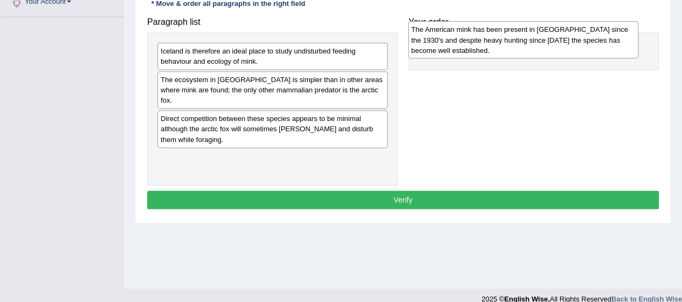
drag, startPoint x: 287, startPoint y: 57, endPoint x: 538, endPoint y: 36, distance: 251.7
click at [538, 36] on div "The American mink has been present in [GEOGRAPHIC_DATA] since the 1930's and de…" at bounding box center [523, 39] width 230 height 37
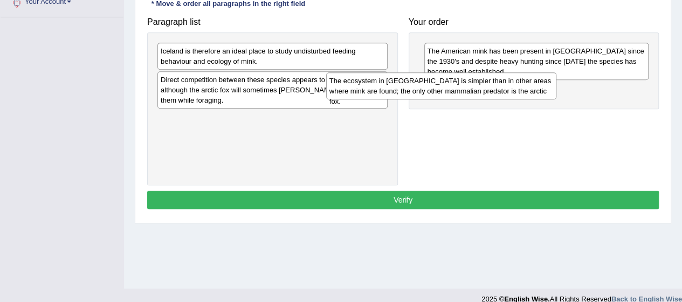
drag, startPoint x: 304, startPoint y: 88, endPoint x: 487, endPoint y: 92, distance: 182.9
click at [487, 92] on div "The ecosystem in [GEOGRAPHIC_DATA] is simpler than in other areas where mink ar…" at bounding box center [441, 85] width 230 height 27
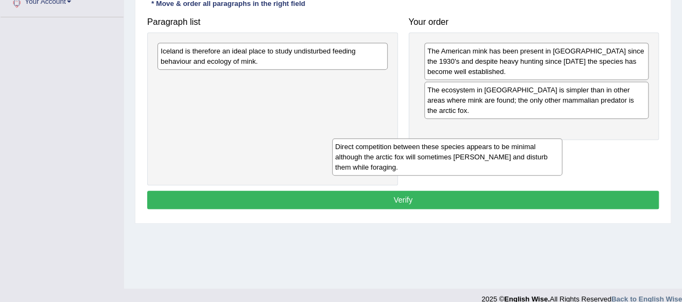
drag, startPoint x: 277, startPoint y: 98, endPoint x: 497, endPoint y: 170, distance: 232.2
click at [497, 170] on div "Direct competition between these species appears to be minimal although the arc…" at bounding box center [447, 156] width 230 height 37
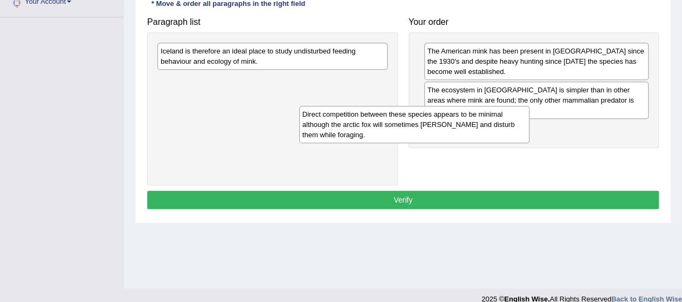
drag, startPoint x: 365, startPoint y: 88, endPoint x: 587, endPoint y: 120, distance: 224.6
click at [530, 120] on div "Direct competition between these species appears to be minimal although the arc…" at bounding box center [414, 124] width 230 height 37
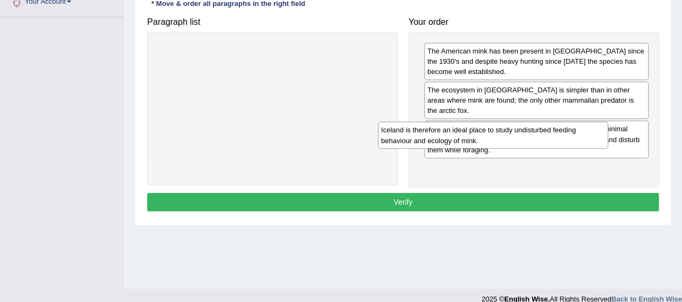
drag, startPoint x: 365, startPoint y: 53, endPoint x: 586, endPoint y: 133, distance: 234.8
click at [586, 132] on div "Iceland is therefore an ideal place to study undisturbed feeding behaviour and …" at bounding box center [493, 134] width 230 height 27
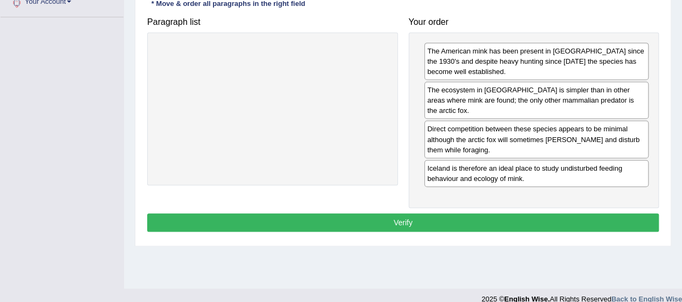
click at [484, 213] on button "Verify" at bounding box center [403, 222] width 512 height 18
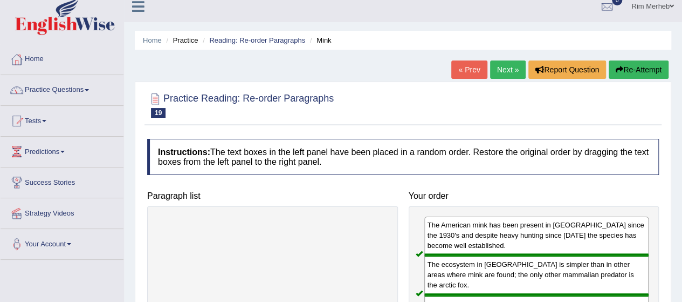
scroll to position [0, 0]
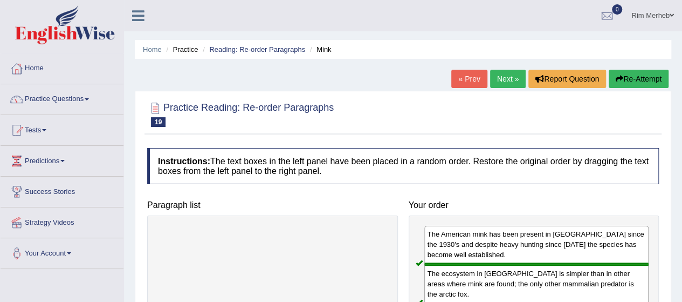
click at [501, 80] on link "Next »" at bounding box center [508, 79] width 36 height 18
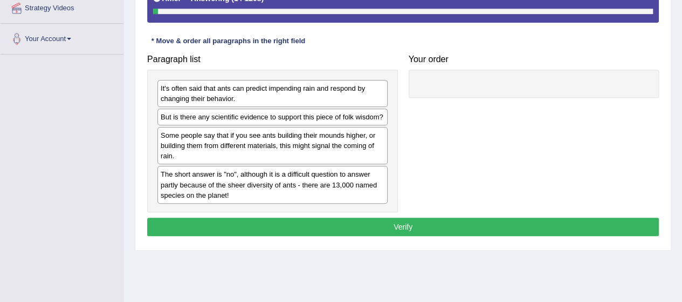
scroll to position [203, 0]
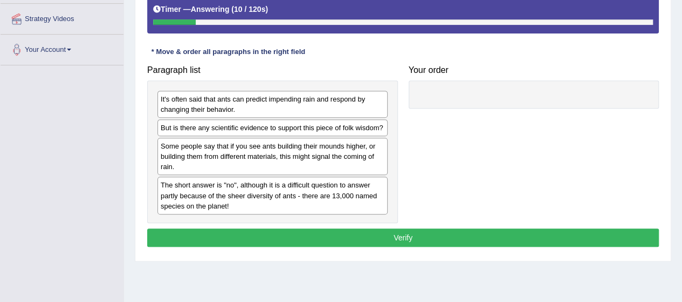
drag, startPoint x: 238, startPoint y: 158, endPoint x: 430, endPoint y: 137, distance: 193.7
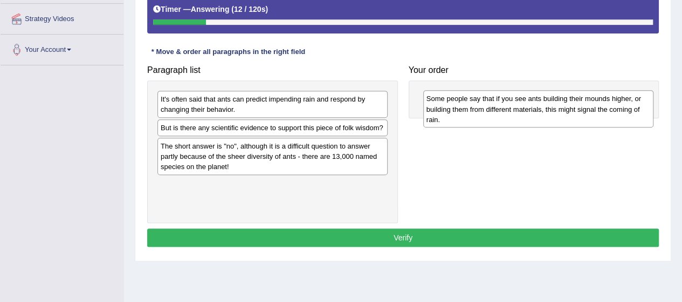
drag, startPoint x: 284, startPoint y: 147, endPoint x: 563, endPoint y: 101, distance: 282.2
click at [563, 101] on div "Some people say that if you see ants building their mounds higher, or building …" at bounding box center [538, 108] width 230 height 37
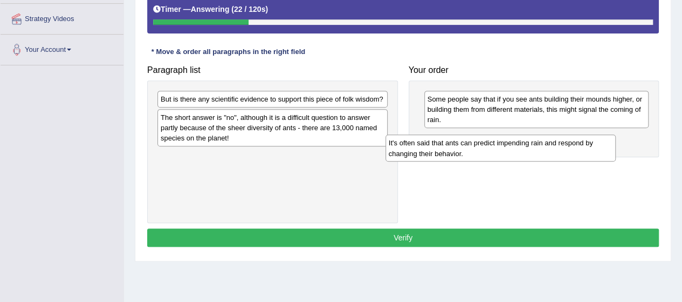
drag, startPoint x: 360, startPoint y: 107, endPoint x: 590, endPoint y: 152, distance: 234.0
click at [590, 152] on div "It's often said that ants can predict impending rain and respond by changing th…" at bounding box center [501, 147] width 230 height 27
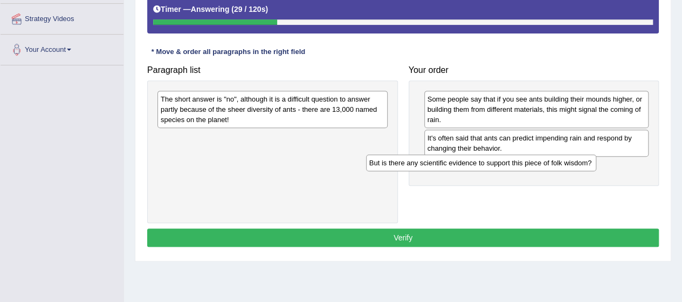
drag, startPoint x: 290, startPoint y: 100, endPoint x: 538, endPoint y: 168, distance: 257.8
click at [538, 168] on div "But is there any scientific evidence to support this piece of folk wisdom?" at bounding box center [481, 162] width 230 height 16
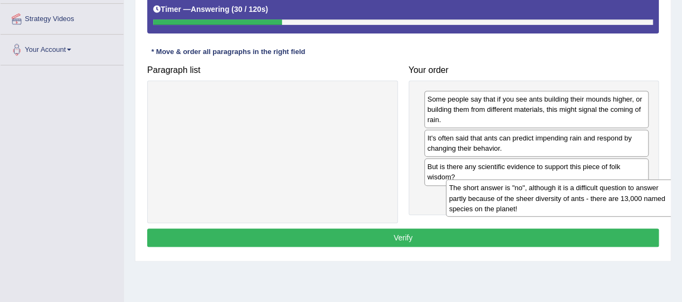
drag, startPoint x: 299, startPoint y: 106, endPoint x: 597, endPoint y: 197, distance: 311.4
click at [597, 197] on div "The short answer is "no", although it is a difficult question to answer partly …" at bounding box center [561, 197] width 230 height 37
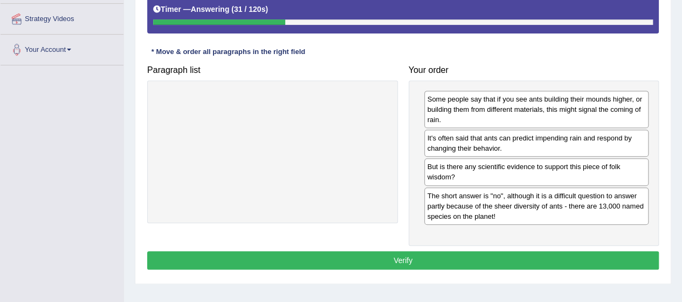
click at [475, 262] on button "Verify" at bounding box center [403, 260] width 512 height 18
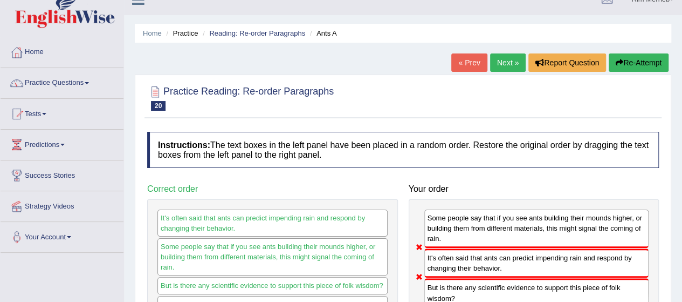
scroll to position [0, 0]
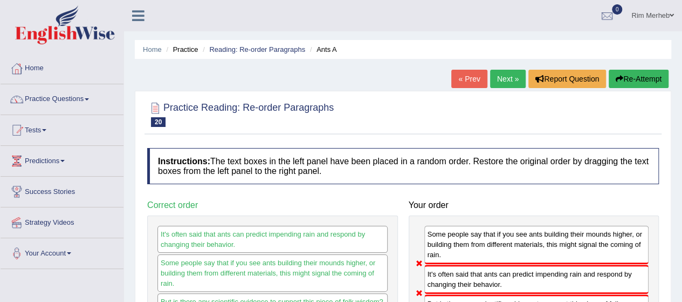
click at [511, 79] on link "Next »" at bounding box center [508, 79] width 36 height 18
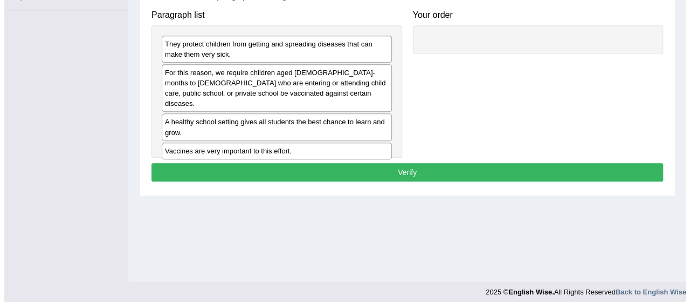
scroll to position [259, 0]
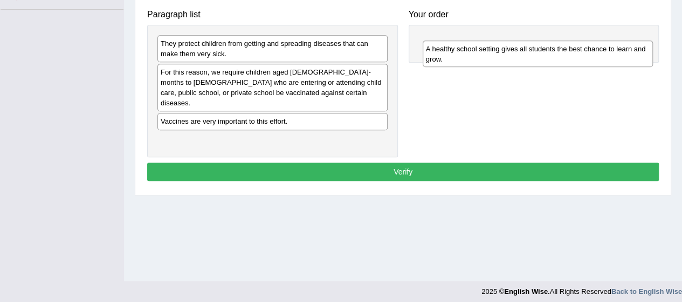
drag, startPoint x: 222, startPoint y: 108, endPoint x: 485, endPoint y: 47, distance: 269.8
click at [487, 47] on div "A healthy school setting gives all students the best chance to learn and grow." at bounding box center [538, 53] width 230 height 27
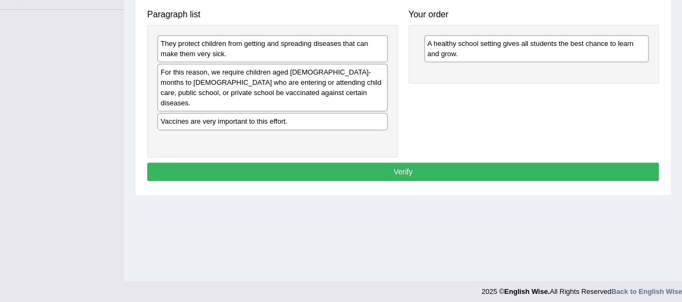
drag, startPoint x: 339, startPoint y: 94, endPoint x: 465, endPoint y: 88, distance: 126.4
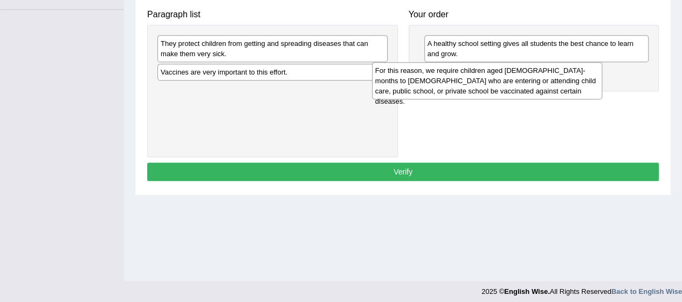
drag, startPoint x: 314, startPoint y: 85, endPoint x: 534, endPoint y: 84, distance: 220.1
click at [534, 84] on div "For this reason, we require children aged 2-months to 18-years old who are ente…" at bounding box center [487, 80] width 230 height 37
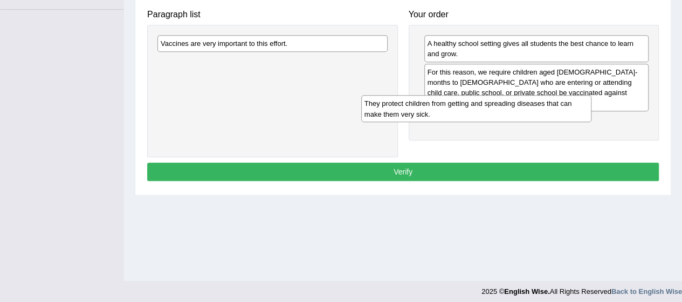
drag, startPoint x: 276, startPoint y: 49, endPoint x: 478, endPoint y: 110, distance: 211.6
click at [478, 110] on div "They protect children from getting and spreading diseases that can make them ve…" at bounding box center [476, 108] width 230 height 27
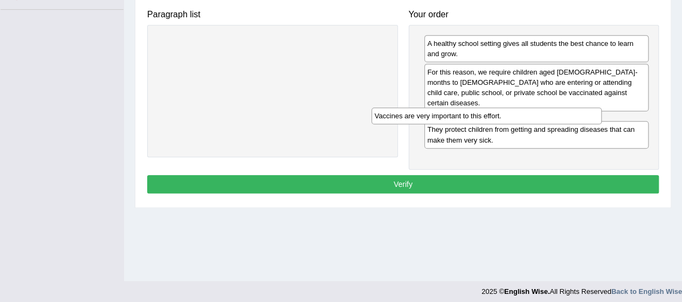
drag, startPoint x: 301, startPoint y: 41, endPoint x: 519, endPoint y: 115, distance: 230.1
click at [519, 115] on div "Vaccines are very important to this effort." at bounding box center [487, 115] width 230 height 16
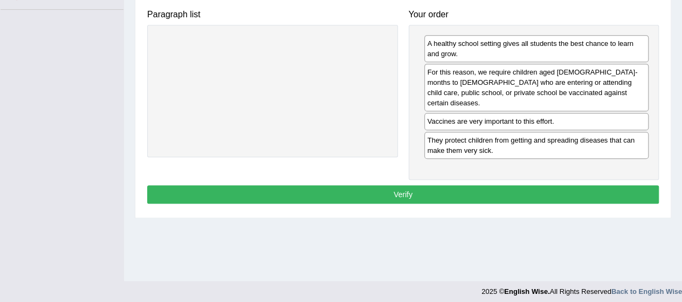
drag, startPoint x: 517, startPoint y: 112, endPoint x: 511, endPoint y: 138, distance: 26.4
click at [538, 117] on div "Vaccines are very important to this effort." at bounding box center [537, 121] width 225 height 17
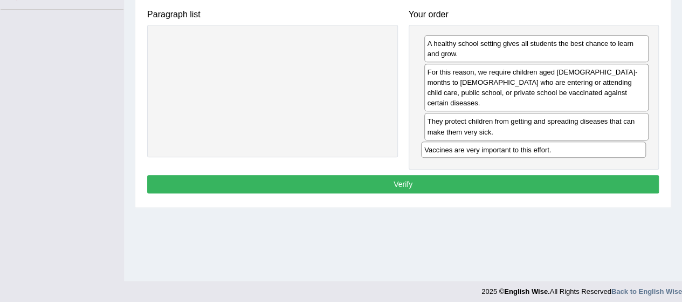
drag, startPoint x: 538, startPoint y: 110, endPoint x: 536, endPoint y: 150, distance: 40.0
click at [536, 150] on div "Vaccines are very important to this effort." at bounding box center [533, 149] width 225 height 16
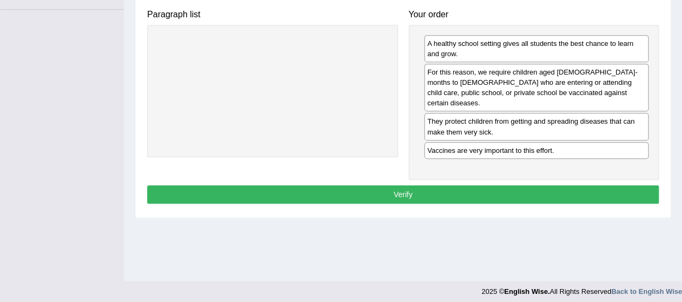
click at [514, 168] on div "Instructions: The text boxes in the left panel have been placed in a random ord…" at bounding box center [403, 47] width 517 height 329
click at [515, 185] on button "Verify" at bounding box center [403, 194] width 512 height 18
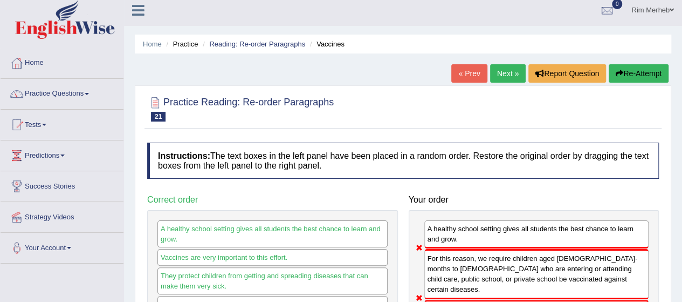
scroll to position [0, 0]
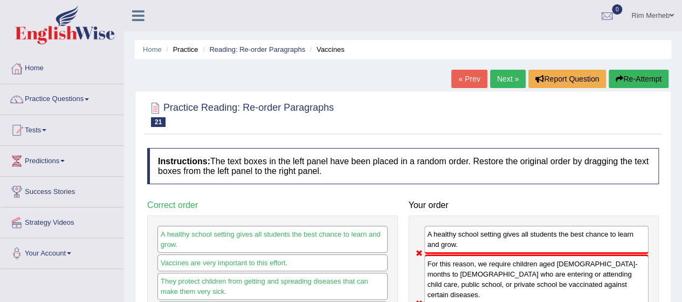
click at [510, 88] on div "« Prev Next » Report Question Re-Attempt" at bounding box center [562, 80] width 220 height 21
click at [508, 74] on link "Next »" at bounding box center [508, 79] width 36 height 18
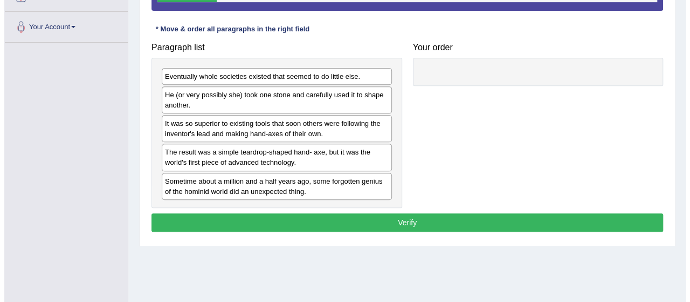
scroll to position [227, 0]
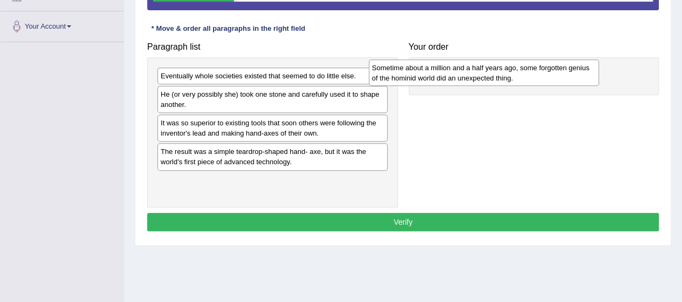
drag, startPoint x: 361, startPoint y: 193, endPoint x: 576, endPoint y: 81, distance: 241.8
click at [576, 81] on div "Sometime about a million and a half years ago, some forgotten genius of the hom…" at bounding box center [484, 72] width 230 height 27
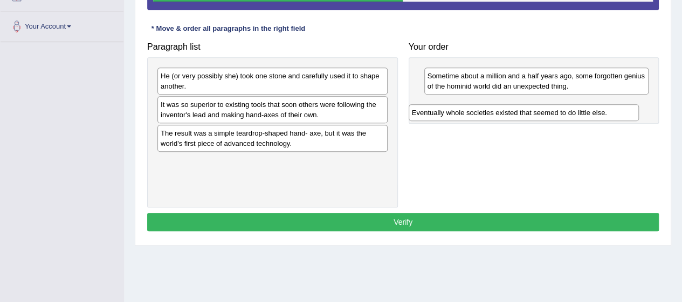
drag, startPoint x: 320, startPoint y: 75, endPoint x: 572, endPoint y: 110, distance: 253.7
click at [572, 110] on div "Eventually whole societies existed that seemed to do little else." at bounding box center [524, 112] width 230 height 16
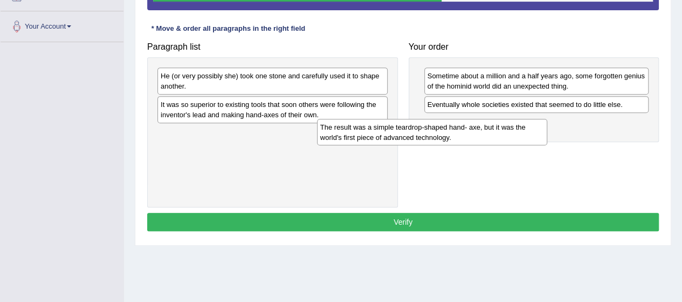
drag, startPoint x: 298, startPoint y: 142, endPoint x: 534, endPoint y: 135, distance: 236.4
click at [534, 135] on div "The result was a simple teardrop-shaped hand- axe, but it was the world's first…" at bounding box center [432, 132] width 230 height 27
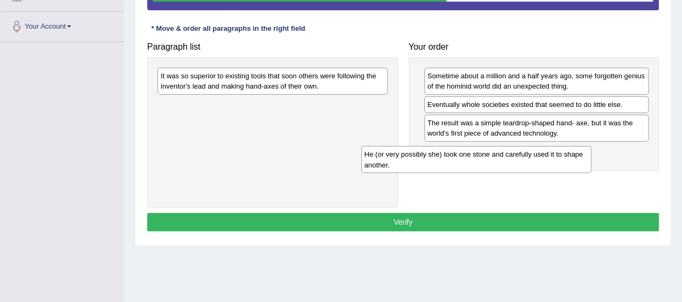
drag, startPoint x: 268, startPoint y: 82, endPoint x: 558, endPoint y: 173, distance: 304.0
click at [558, 173] on div "He (or very possibly she) took one stone and carefully used it to shape another." at bounding box center [476, 159] width 230 height 27
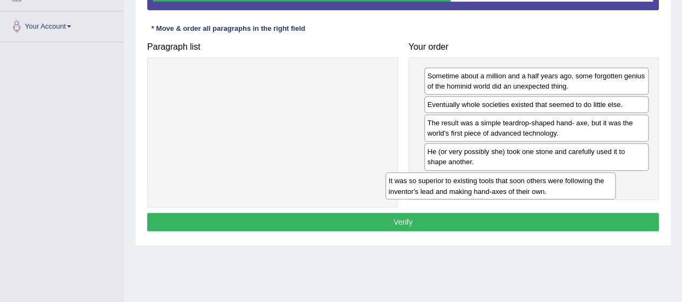
drag, startPoint x: 339, startPoint y: 69, endPoint x: 608, endPoint y: 172, distance: 288.9
click at [608, 172] on div "It was so superior to existing tools that soon others were following the invent…" at bounding box center [501, 185] width 230 height 27
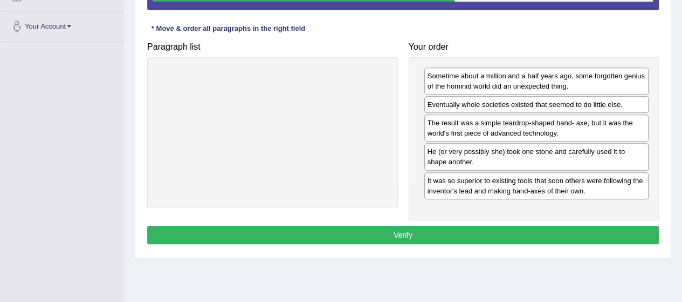
click at [528, 231] on button "Verify" at bounding box center [403, 234] width 512 height 18
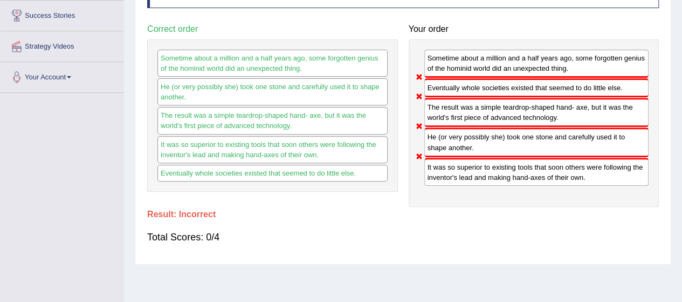
scroll to position [0, 0]
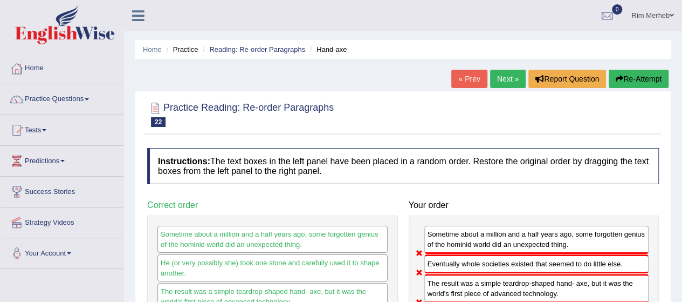
click at [493, 78] on link "Next »" at bounding box center [508, 79] width 36 height 18
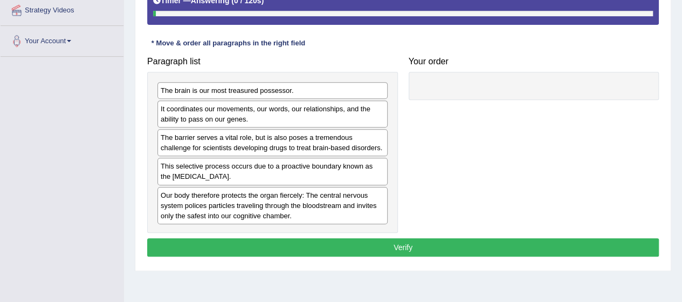
scroll to position [241, 0]
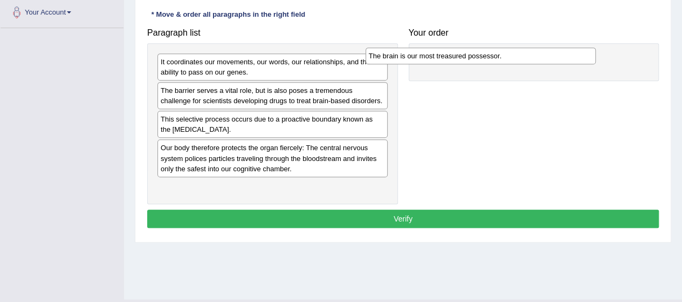
drag, startPoint x: 339, startPoint y: 61, endPoint x: 547, endPoint y: 56, distance: 208.3
click at [547, 56] on div "The brain is our most treasured possessor." at bounding box center [481, 55] width 230 height 16
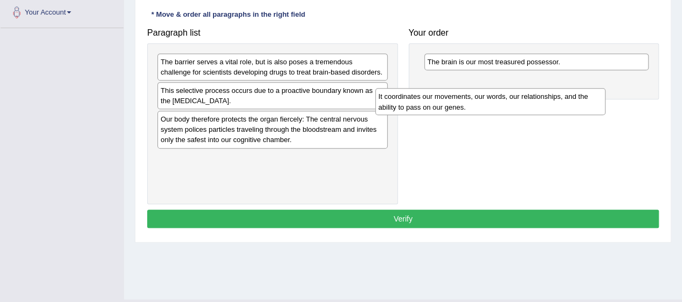
drag, startPoint x: 284, startPoint y: 71, endPoint x: 583, endPoint y: 112, distance: 301.7
click at [583, 112] on div "It coordinates our movements, our words, our relationships, and the ability to …" at bounding box center [490, 101] width 230 height 27
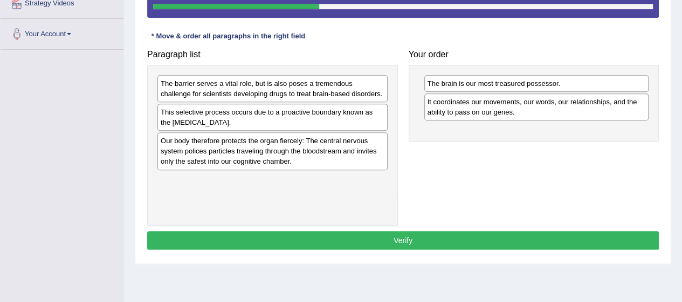
click at [292, 97] on div "The barrier serves a vital role, but is also poses a tremendous challenge for s…" at bounding box center [272, 145] width 251 height 161
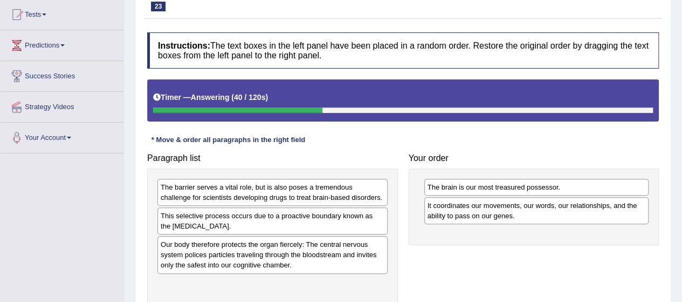
scroll to position [57, 0]
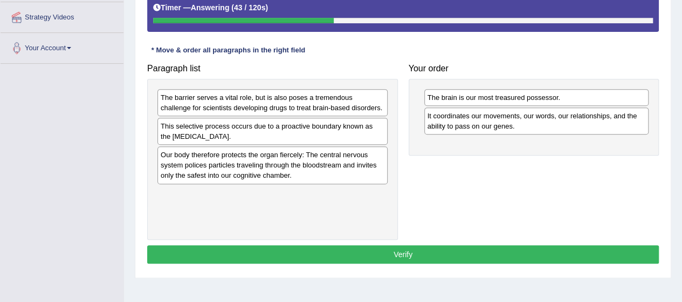
click at [292, 183] on div "The barrier serves a vital role, but is also poses a tremendous challenge for s…" at bounding box center [272, 159] width 251 height 161
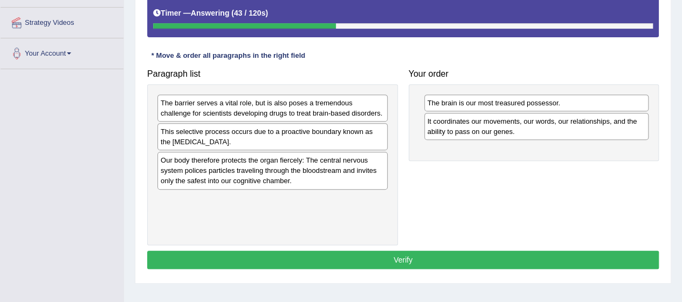
scroll to position [197, 0]
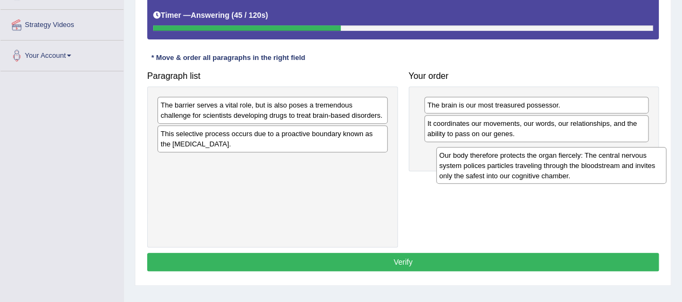
drag, startPoint x: 292, startPoint y: 175, endPoint x: 569, endPoint y: 169, distance: 277.4
click at [569, 169] on div "Our body therefore protects the organ fiercely: The central nervous system poli…" at bounding box center [551, 165] width 230 height 37
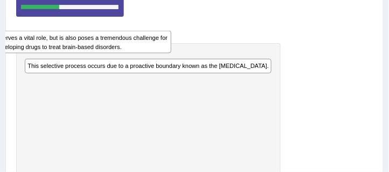
drag, startPoint x: 330, startPoint y: 100, endPoint x: 264, endPoint y: 80, distance: 69.3
click at [188, 57] on div "The barrier serves a vital role, but is also poses a tremendous challenge for s…" at bounding box center [148, 111] width 265 height 136
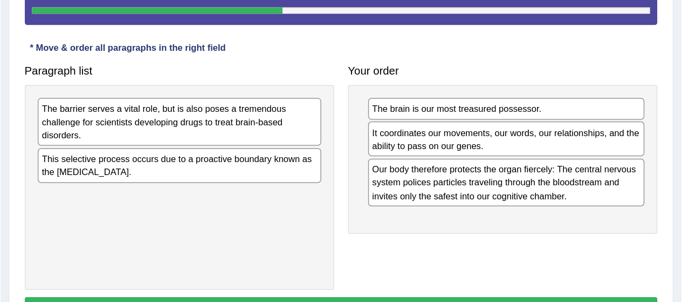
scroll to position [198, 0]
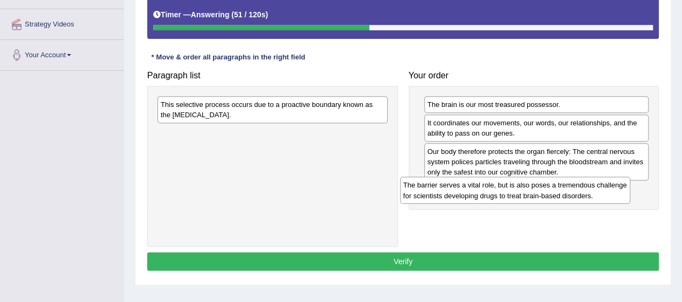
drag, startPoint x: 353, startPoint y: 110, endPoint x: 597, endPoint y: 192, distance: 257.2
click at [597, 192] on div "The barrier serves a vital role, but is also poses a tremendous challenge for s…" at bounding box center [515, 189] width 230 height 27
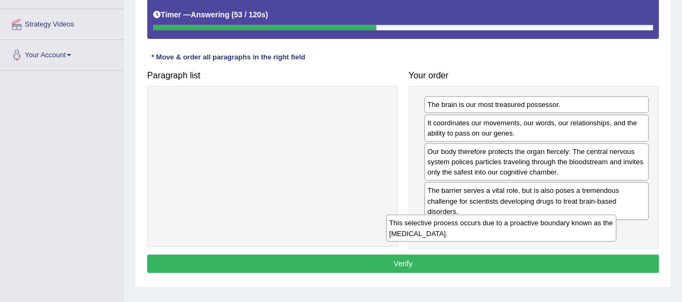
drag, startPoint x: 368, startPoint y: 112, endPoint x: 597, endPoint y: 231, distance: 257.7
click at [597, 231] on div "This selective process occurs due to a proactive boundary known as the blood-br…" at bounding box center [501, 227] width 230 height 27
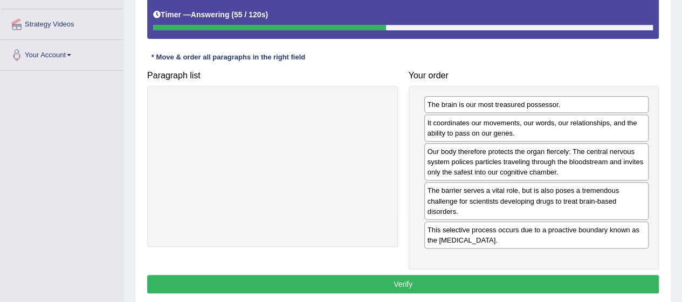
click at [470, 283] on button "Verify" at bounding box center [403, 284] width 512 height 18
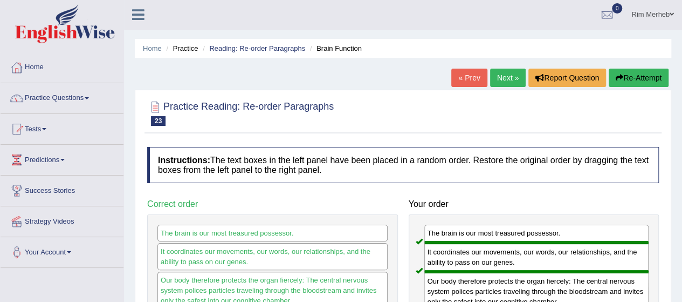
scroll to position [0, 0]
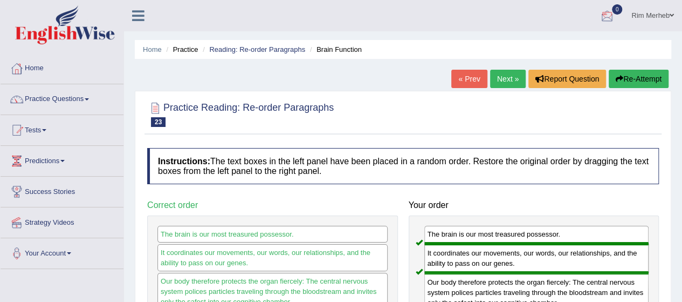
click at [644, 24] on link "Rim Merheb" at bounding box center [653, 14] width 59 height 28
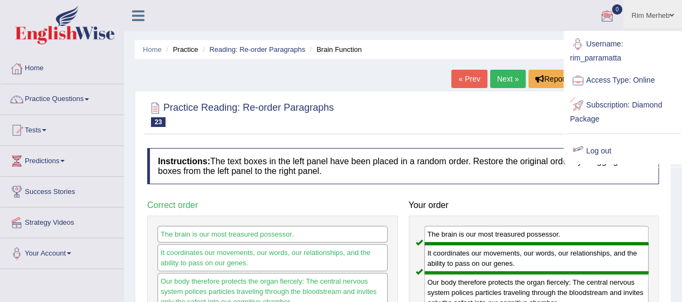
click at [593, 139] on link "Log out" at bounding box center [623, 151] width 117 height 25
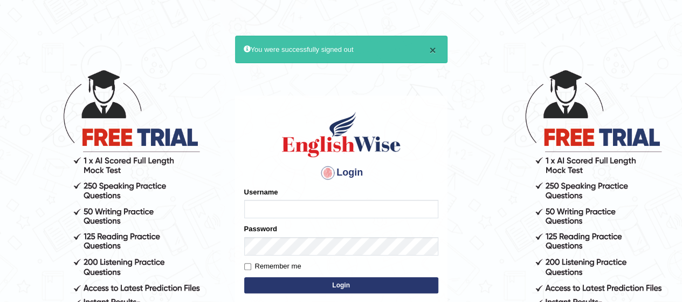
type input "rim_parramatta"
click at [433, 48] on button "×" at bounding box center [432, 49] width 6 height 11
